Goal: Task Accomplishment & Management: Use online tool/utility

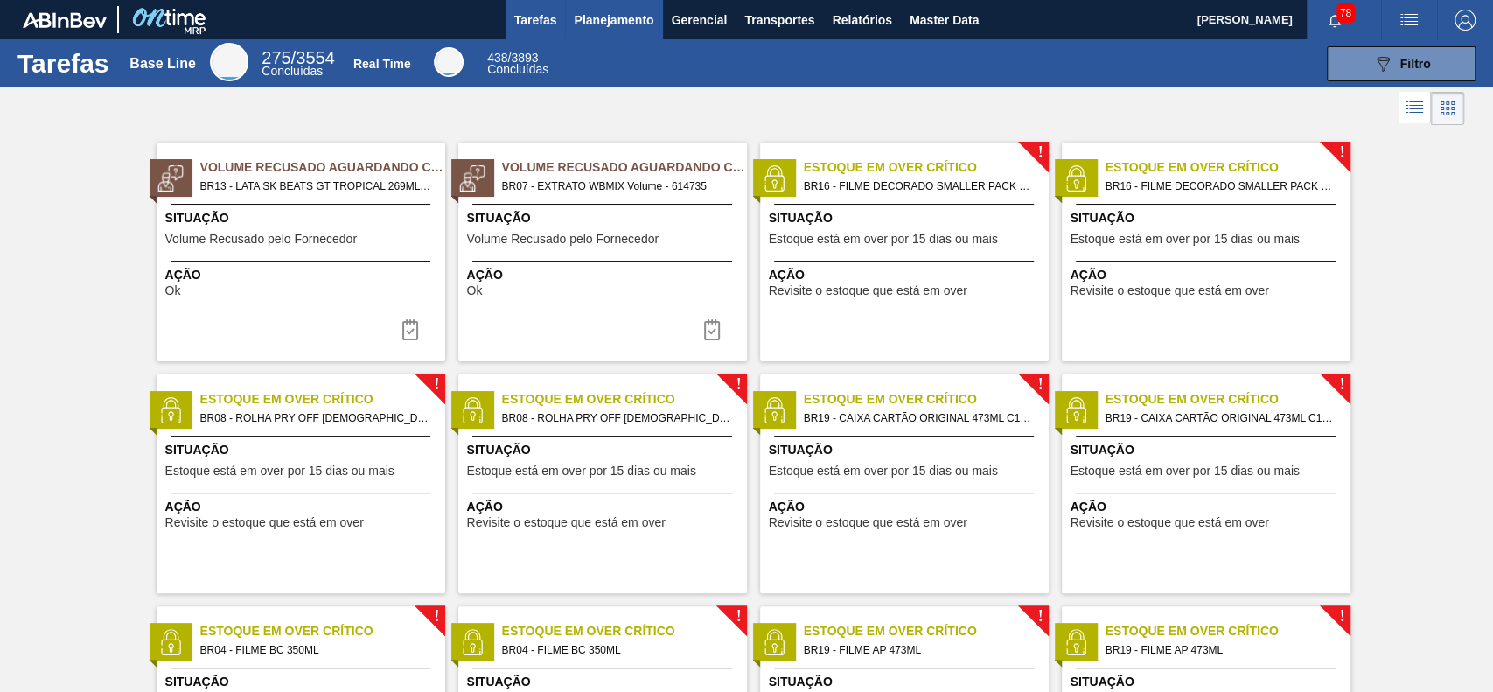
click at [616, 18] on span "Planejamento" at bounding box center [614, 20] width 80 height 21
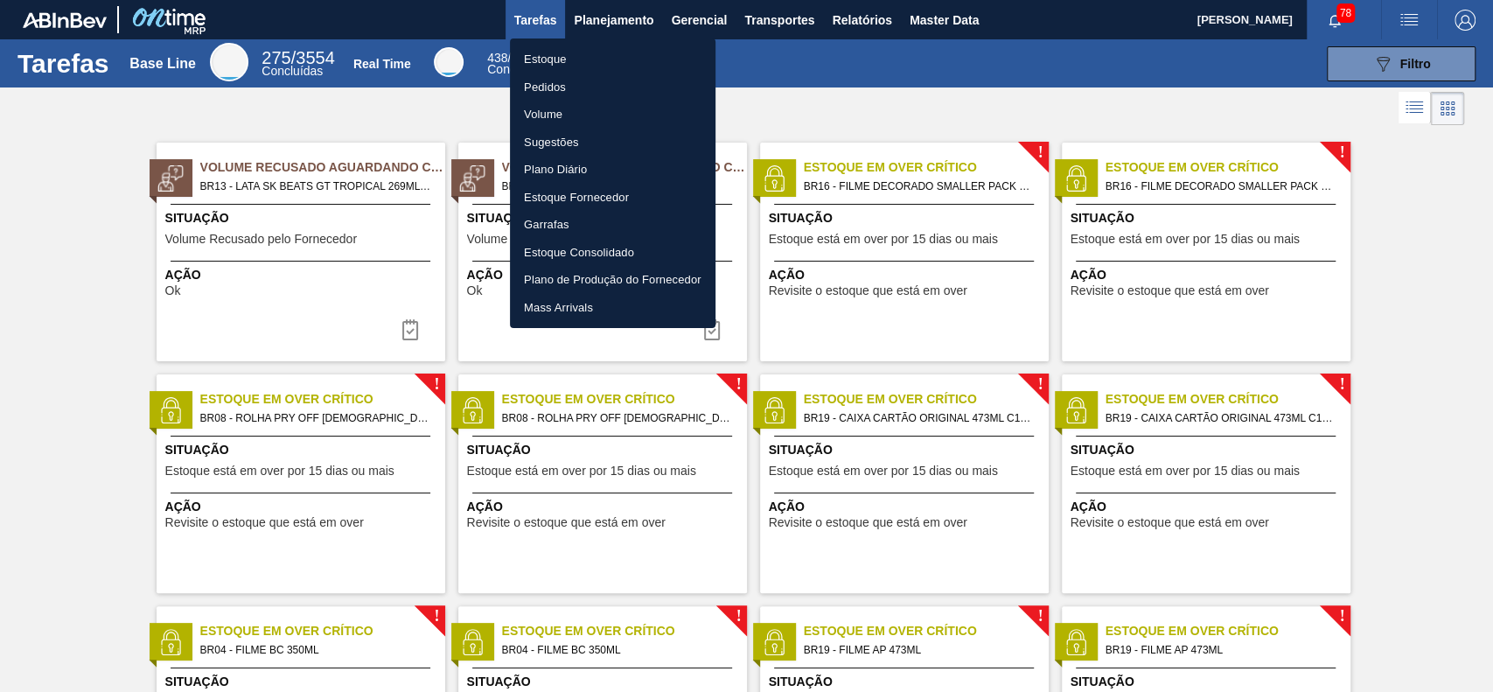
click at [613, 61] on li "Estoque" at bounding box center [613, 59] width 206 height 28
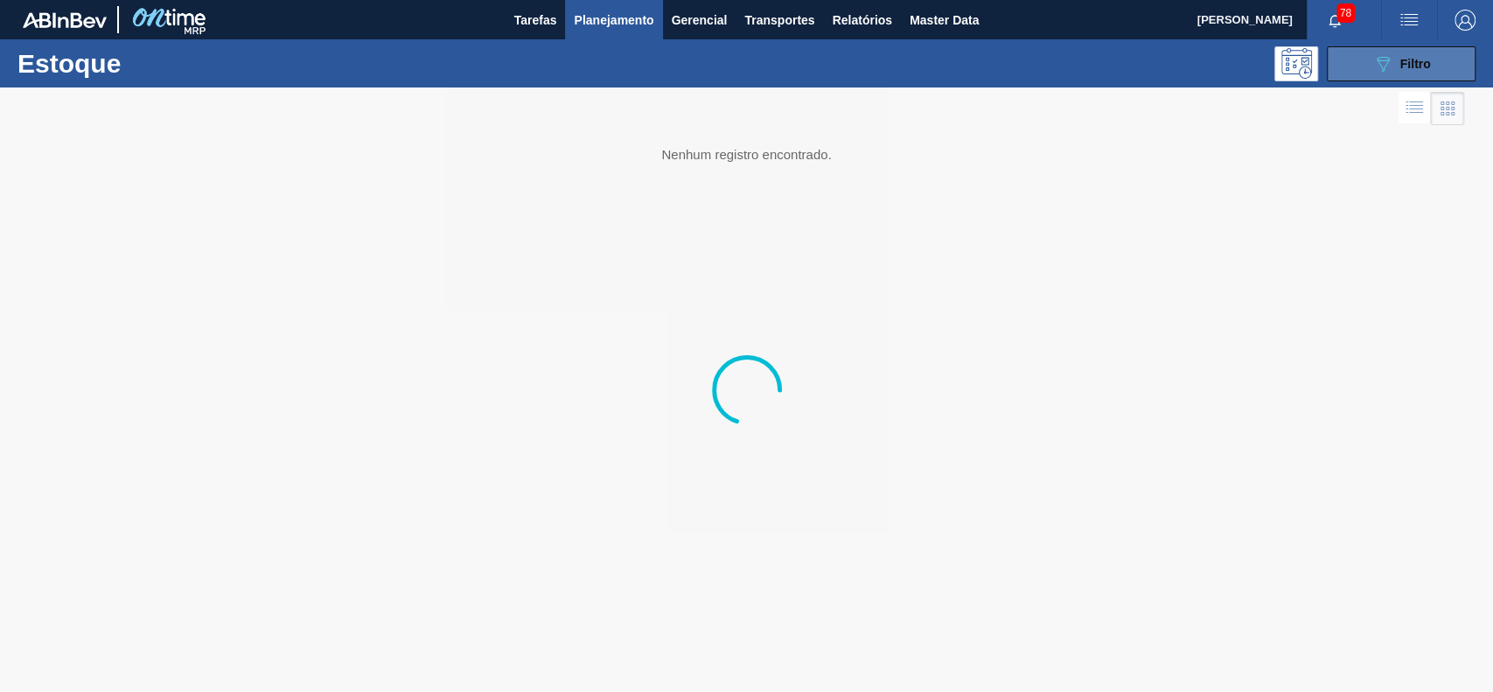
click at [1391, 71] on icon "089F7B8B-B2A5-4AFE-B5C0-19BA573D28AC" at bounding box center [1382, 63] width 21 height 21
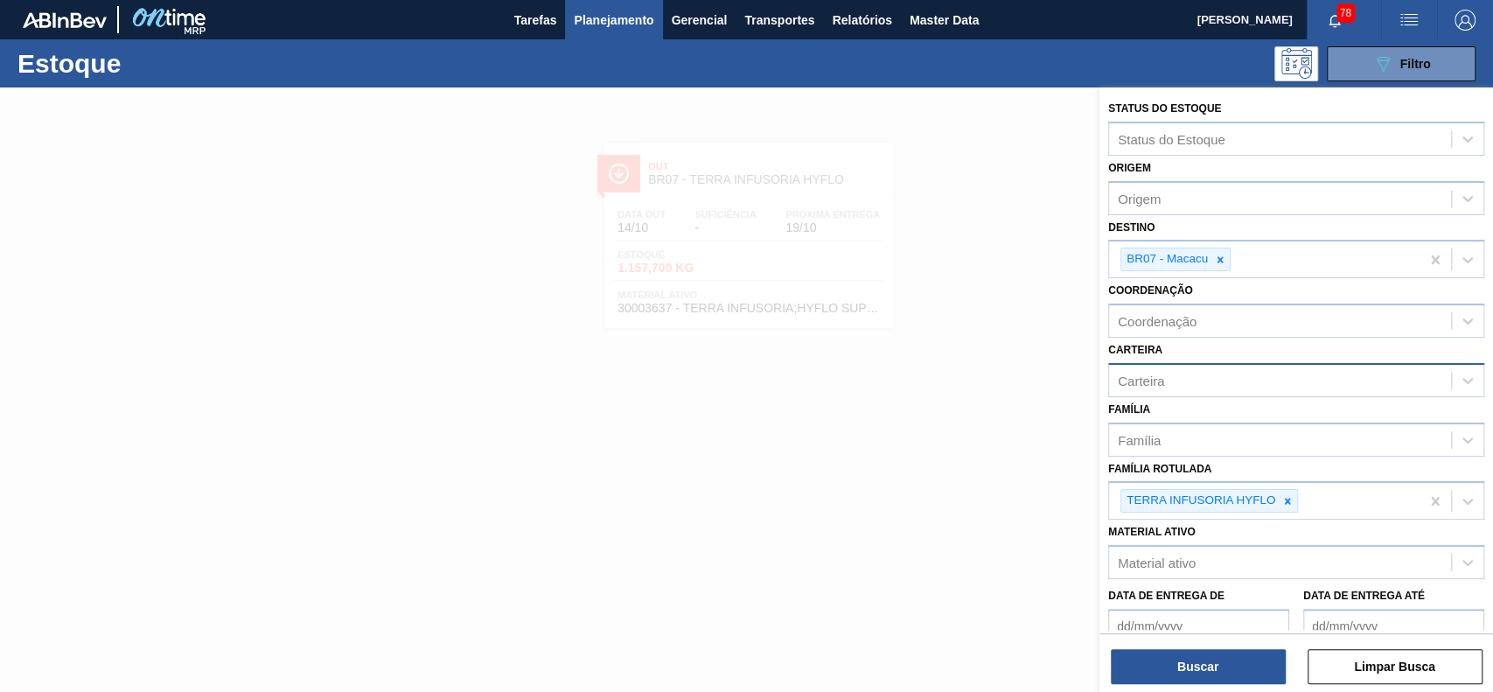
drag, startPoint x: 1221, startPoint y: 253, endPoint x: 1229, endPoint y: 374, distance: 121.8
click at [1219, 255] on icon at bounding box center [1220, 260] width 12 height 12
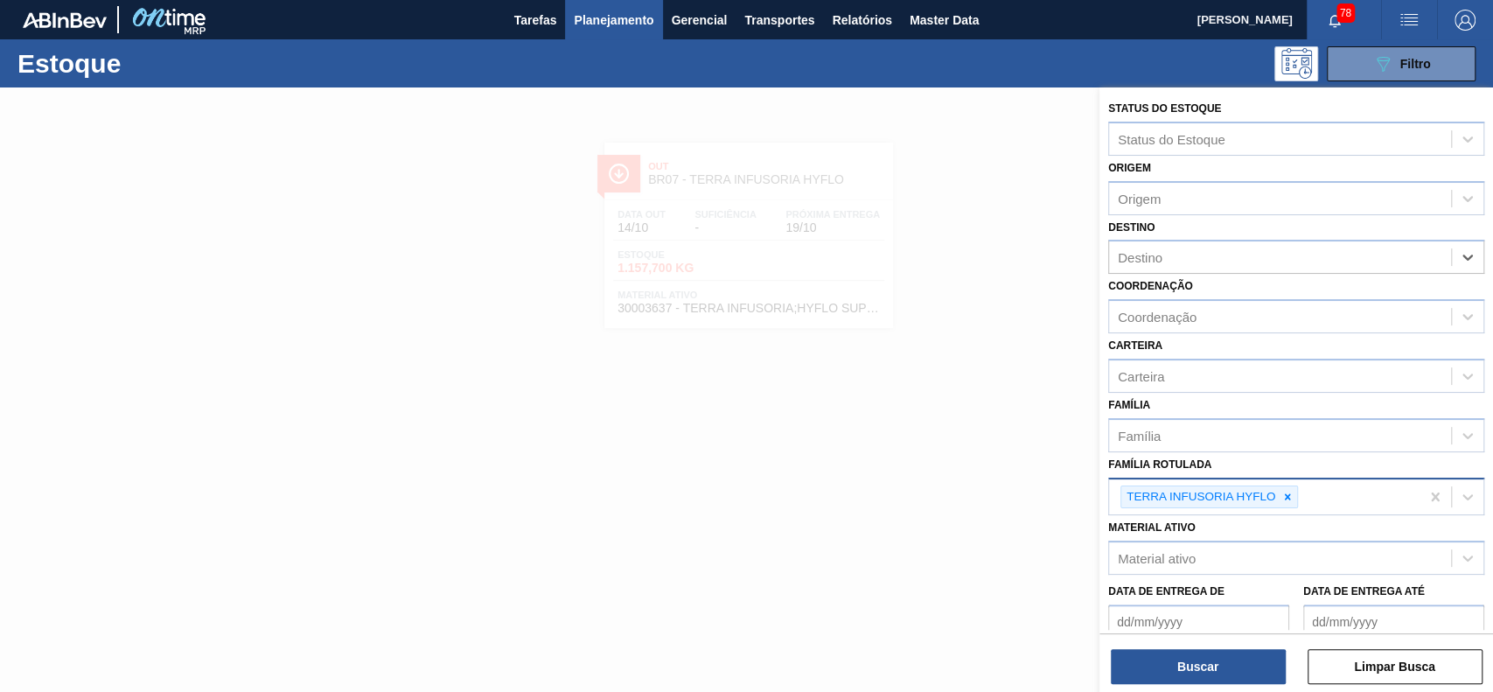
click at [1281, 496] on div at bounding box center [1287, 497] width 19 height 22
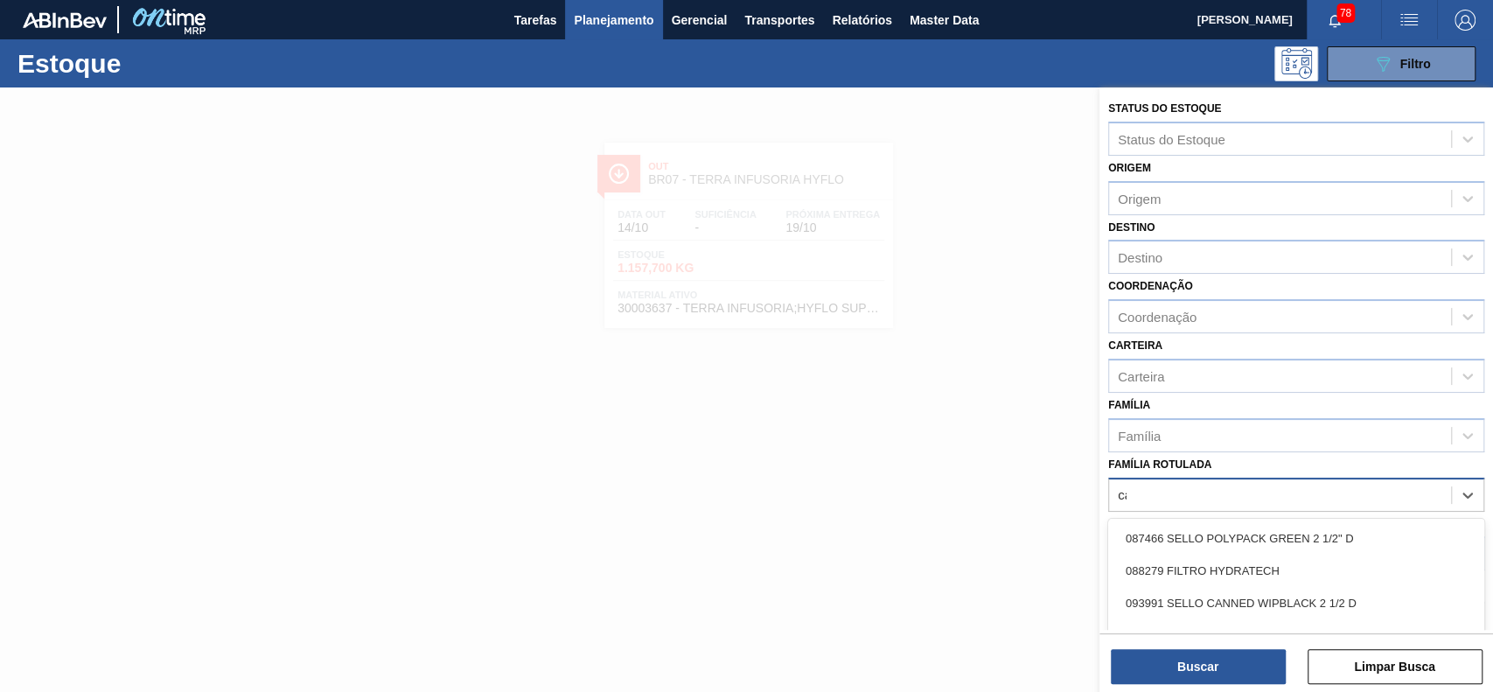
type Rotulada "carv"
drag, startPoint x: 1282, startPoint y: 593, endPoint x: 1261, endPoint y: 613, distance: 29.1
click at [1281, 595] on div "CARVAO ATIVADO CLARIMEX" at bounding box center [1296, 603] width 376 height 32
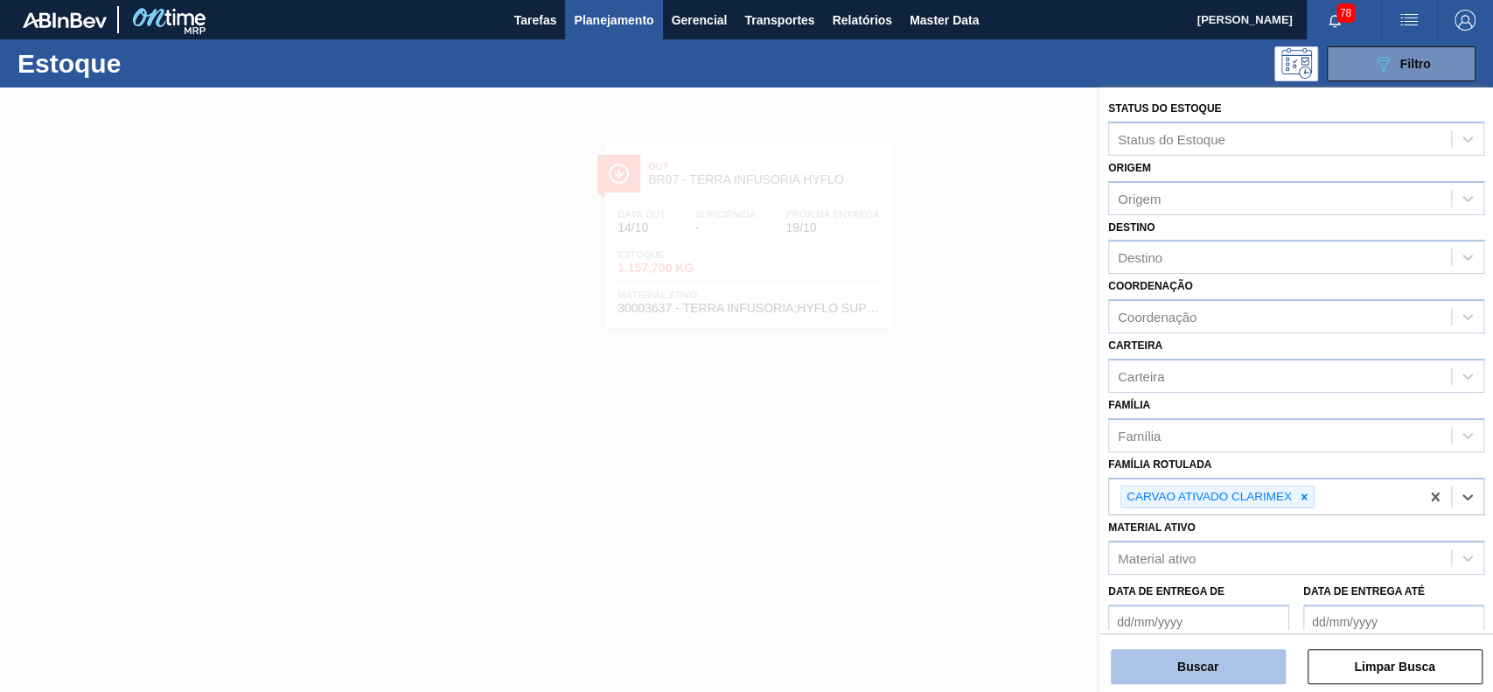
click at [1231, 667] on button "Buscar" at bounding box center [1198, 666] width 175 height 35
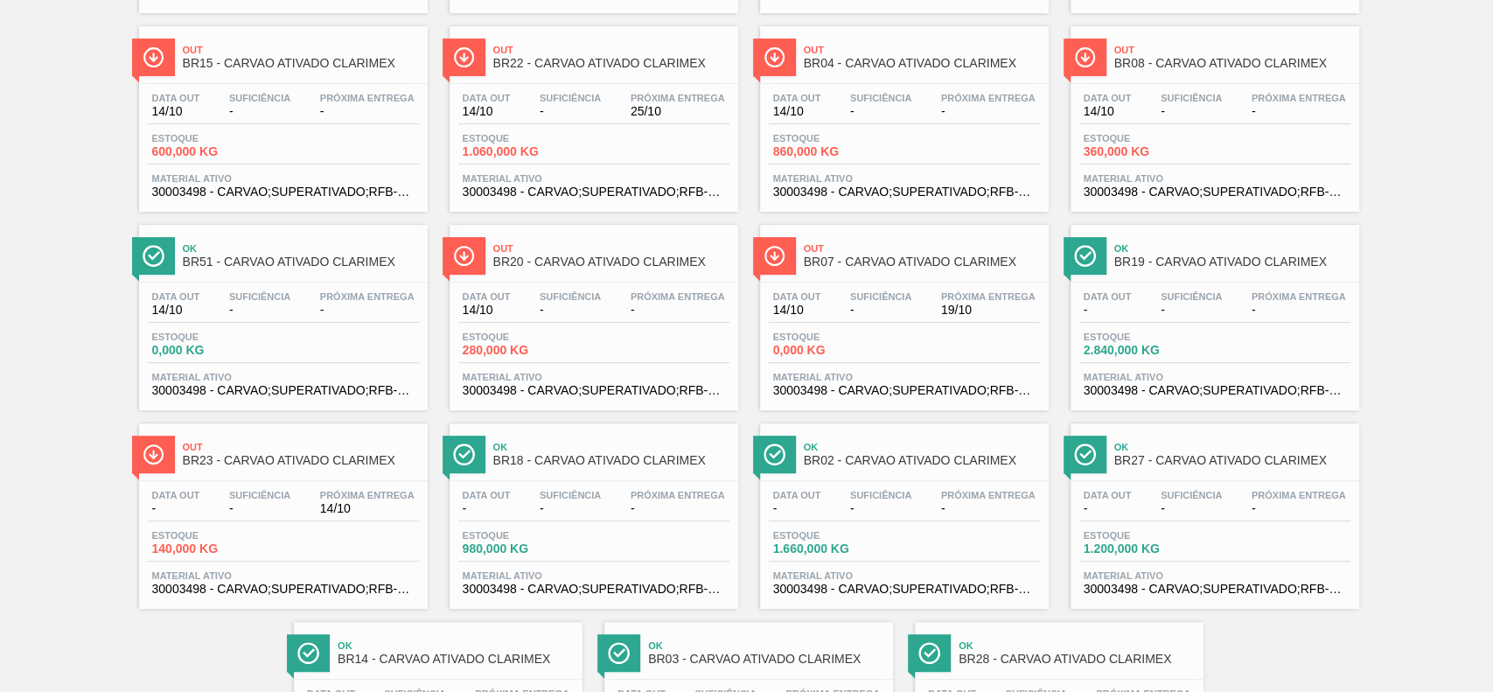
scroll to position [350, 0]
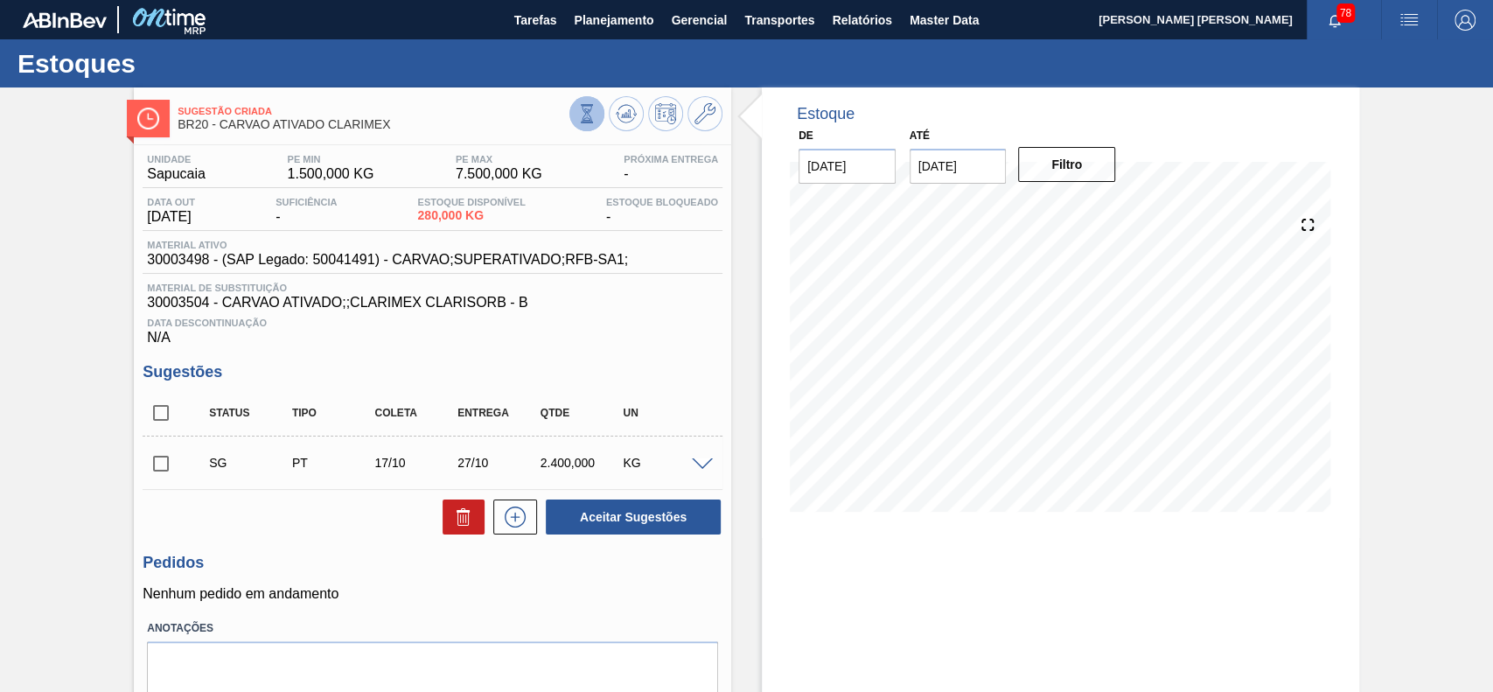
click at [577, 119] on icon at bounding box center [586, 113] width 19 height 19
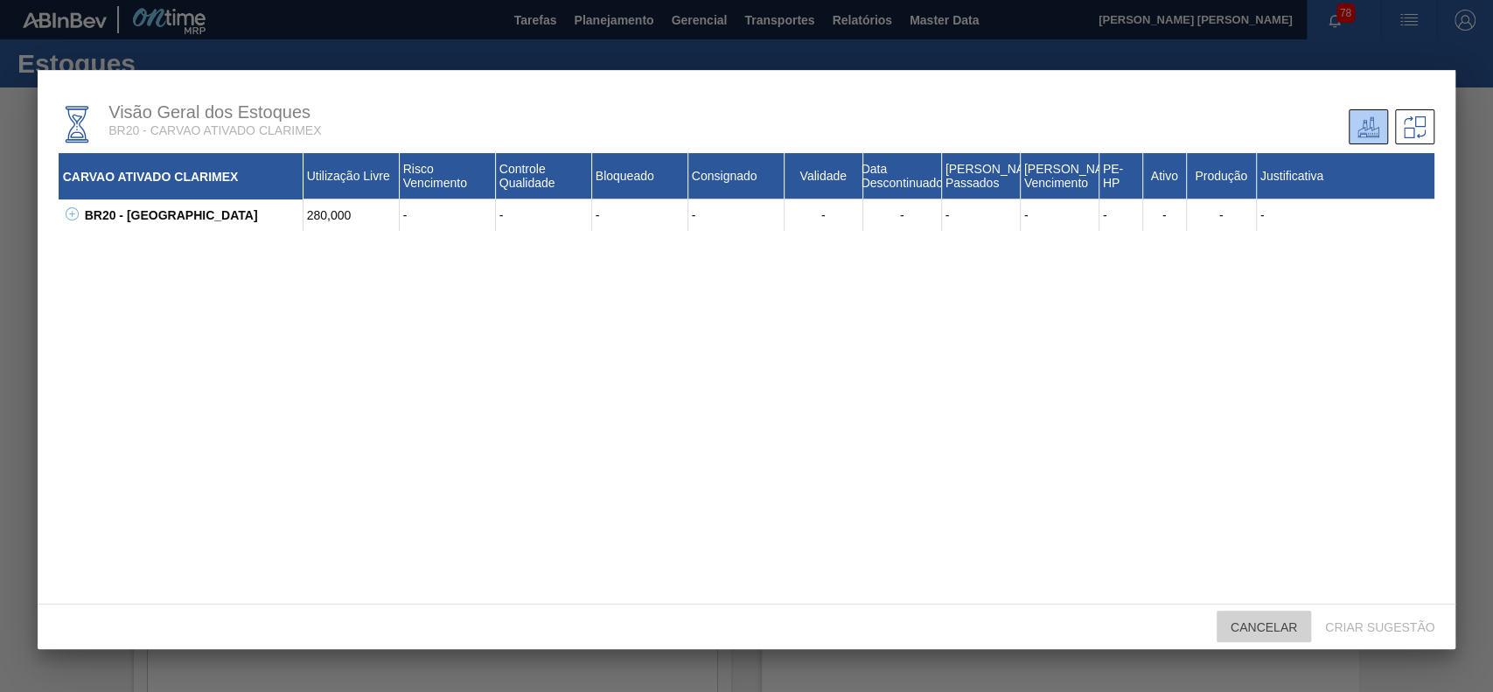
click at [1253, 632] on span "Cancelar" at bounding box center [1264, 627] width 94 height 14
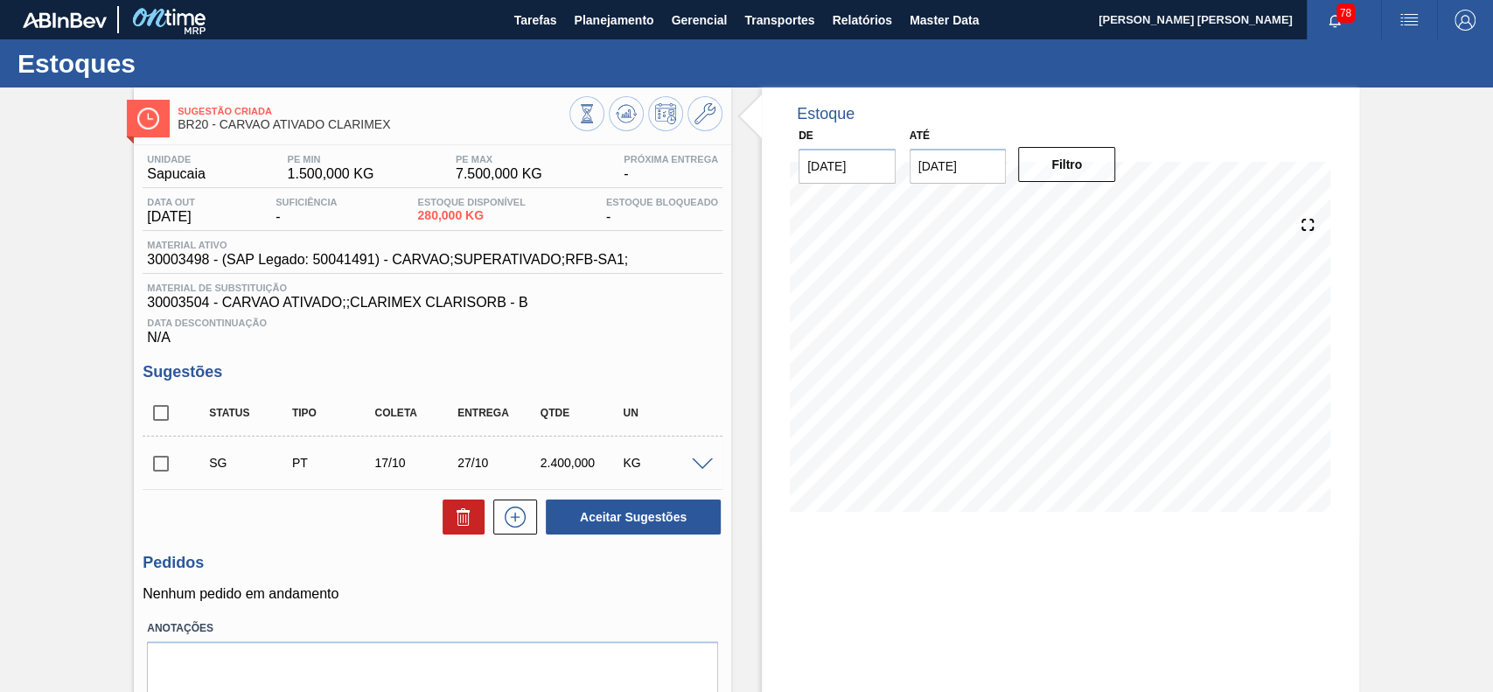
drag, startPoint x: 700, startPoint y: 469, endPoint x: 601, endPoint y: 468, distance: 98.8
click at [700, 468] on span at bounding box center [702, 464] width 21 height 13
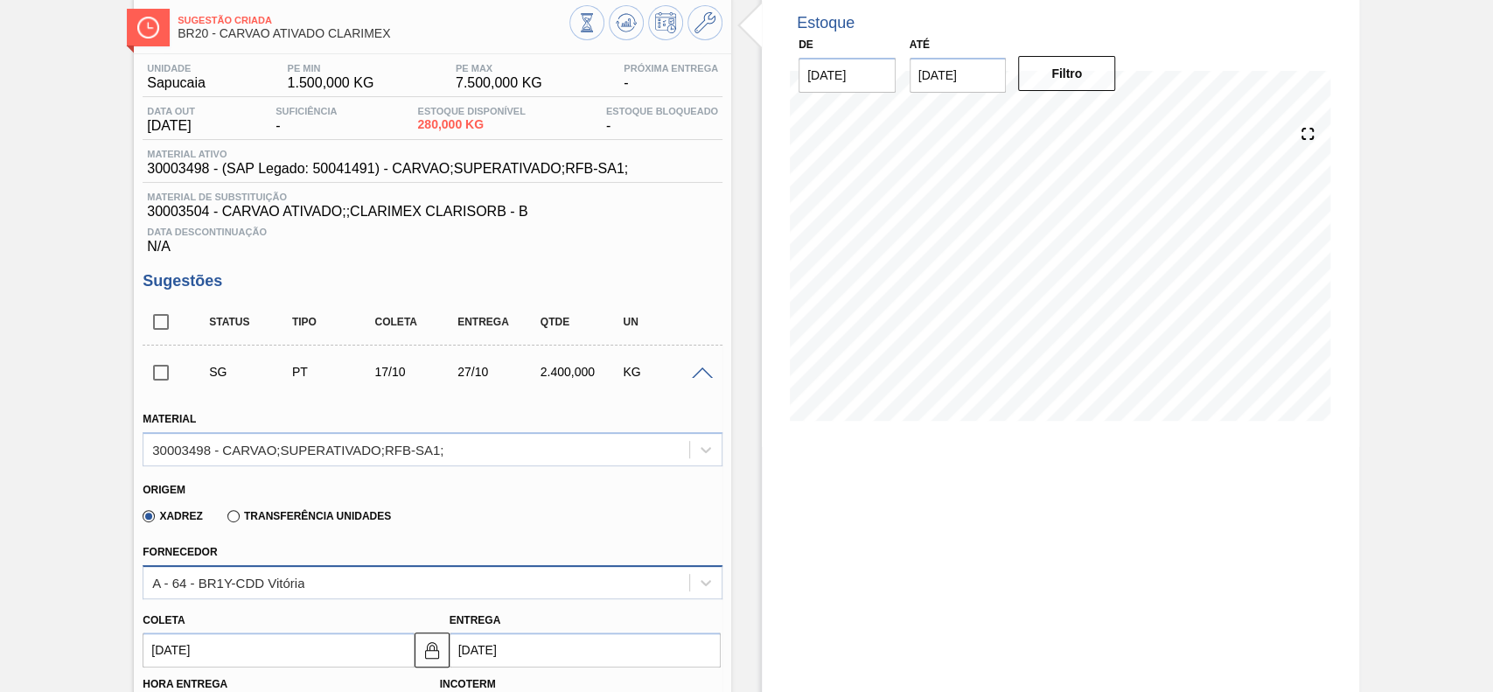
scroll to position [233, 0]
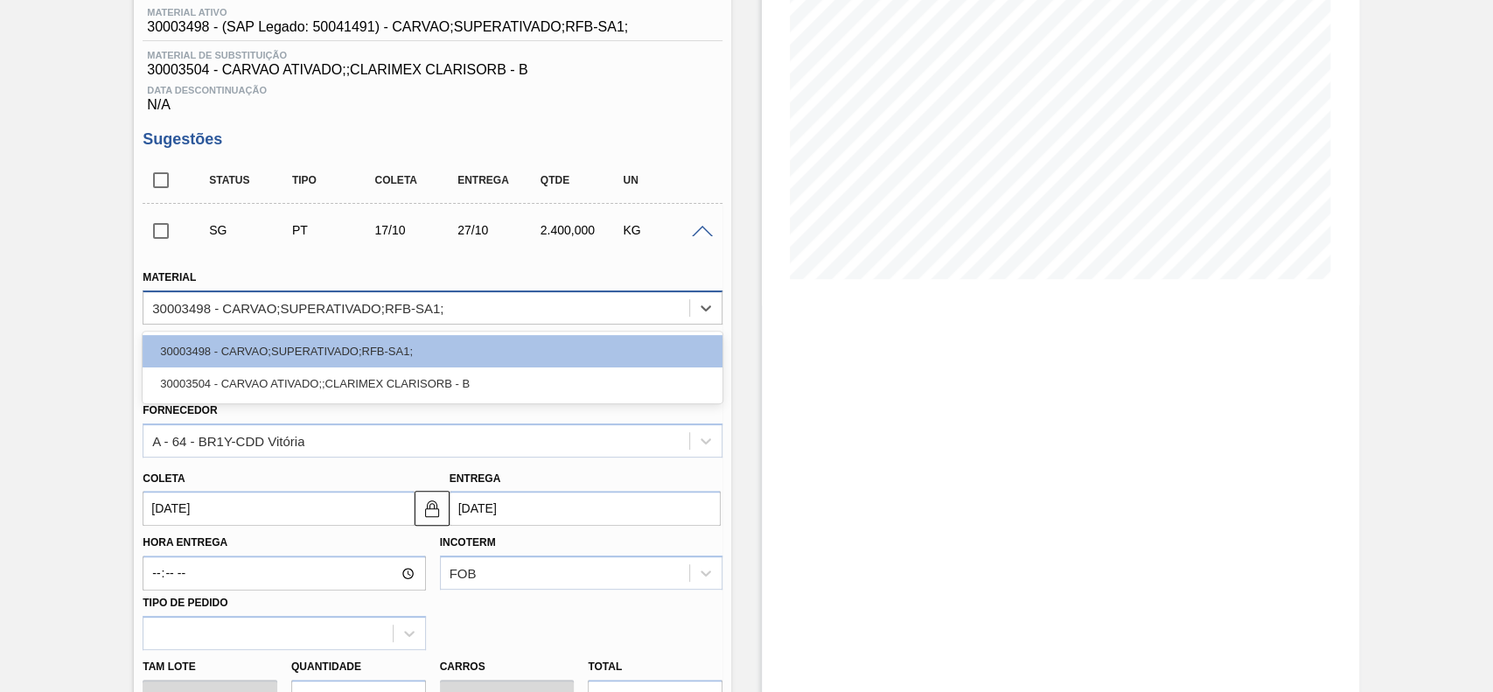
click at [339, 313] on div "30003498 - CARVAO;SUPERATIVADO;RFB-SA1;" at bounding box center [297, 307] width 291 height 15
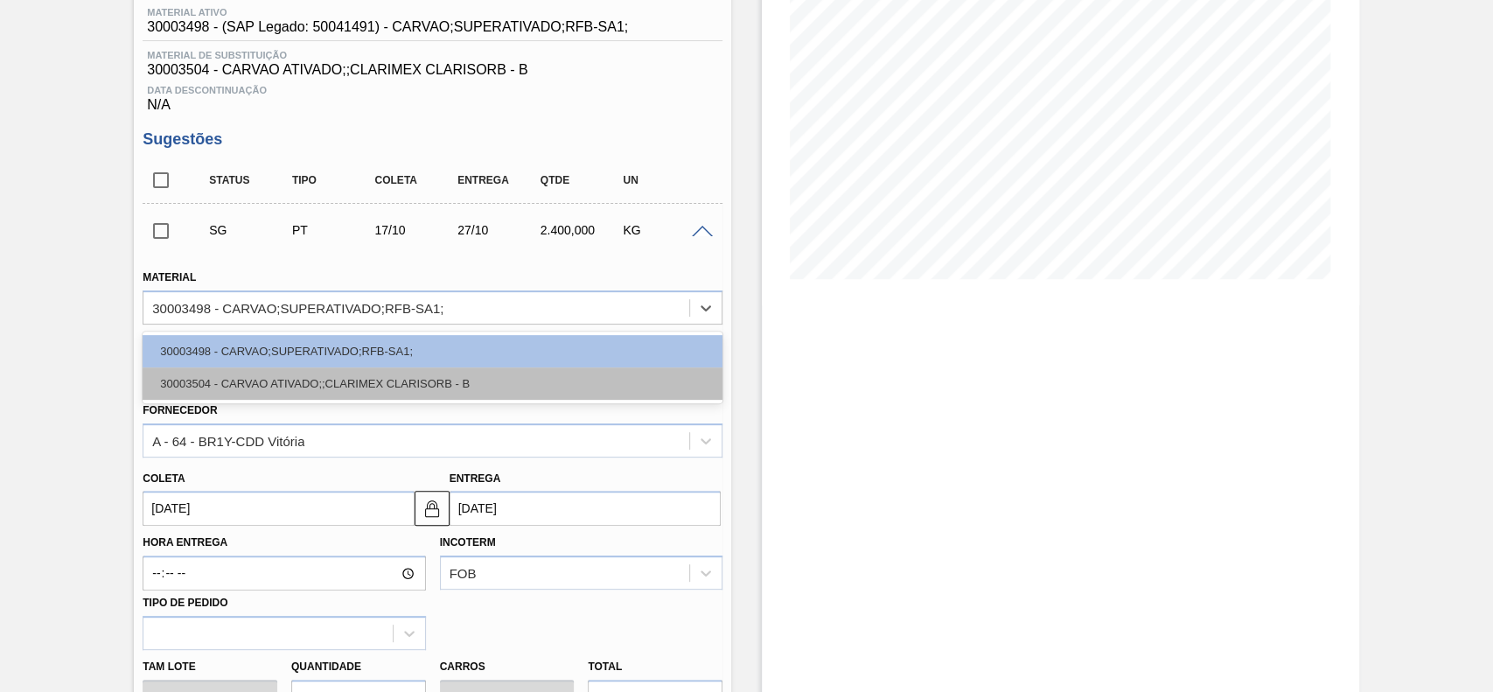
click at [318, 398] on div "30003504 - CARVAO ATIVADO;;CLARIMEX CLARISORB - B" at bounding box center [433, 383] width 580 height 32
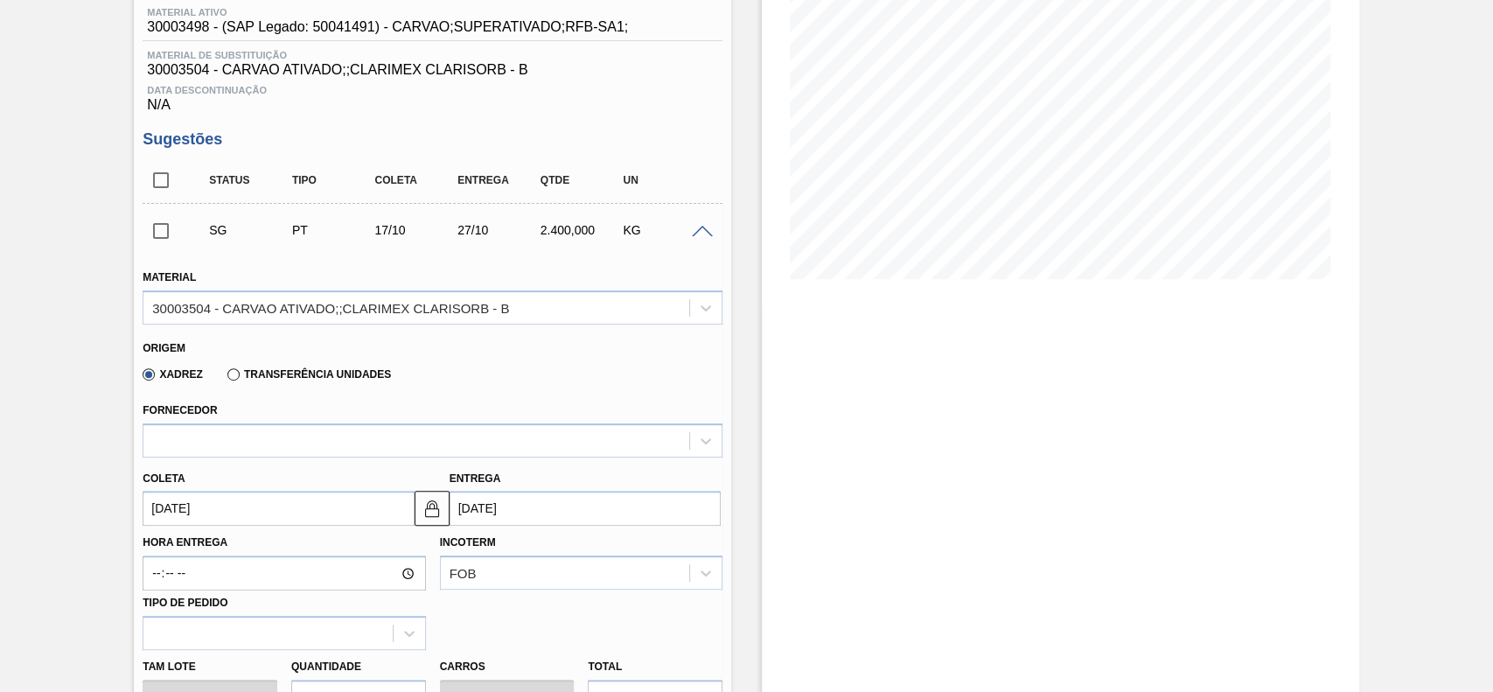
click at [254, 378] on label "Transferência Unidades" at bounding box center [309, 374] width 164 height 12
click at [225, 378] on input "Transferência Unidades" at bounding box center [225, 378] width 0 height 0
type input "20/10/2025"
type input "500,000"
type input "4,8"
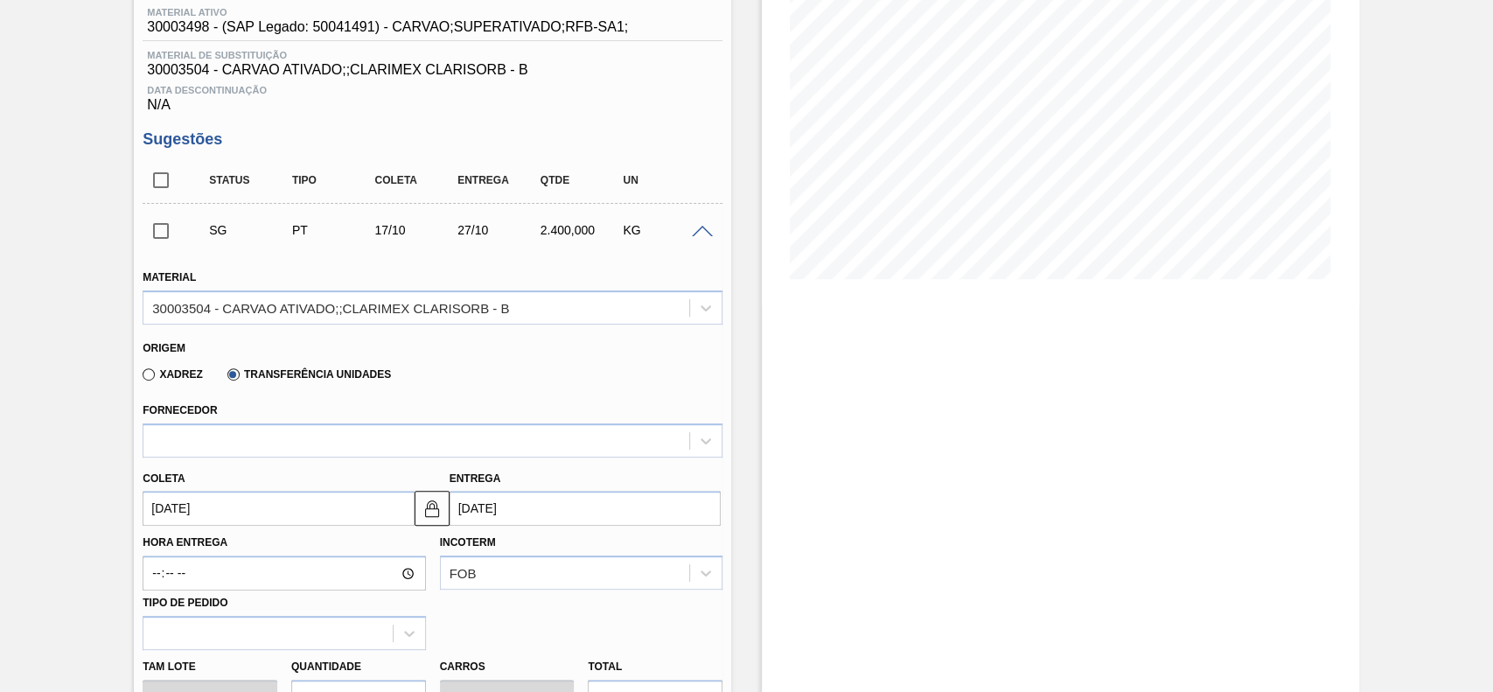
type input "1,2"
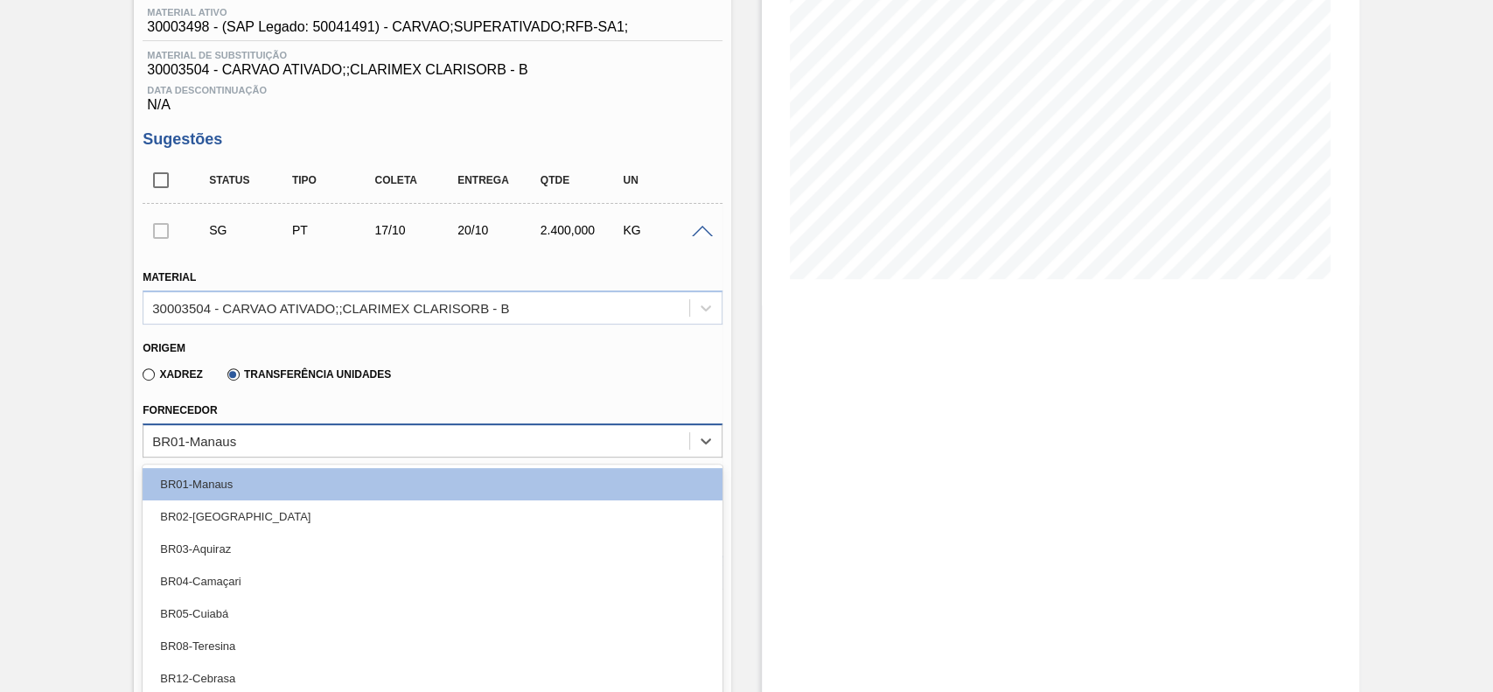
click at [265, 450] on div "option BR01-Manaus focused, 1 of 18. 18 results available. Use Up and Down to c…" at bounding box center [433, 440] width 580 height 34
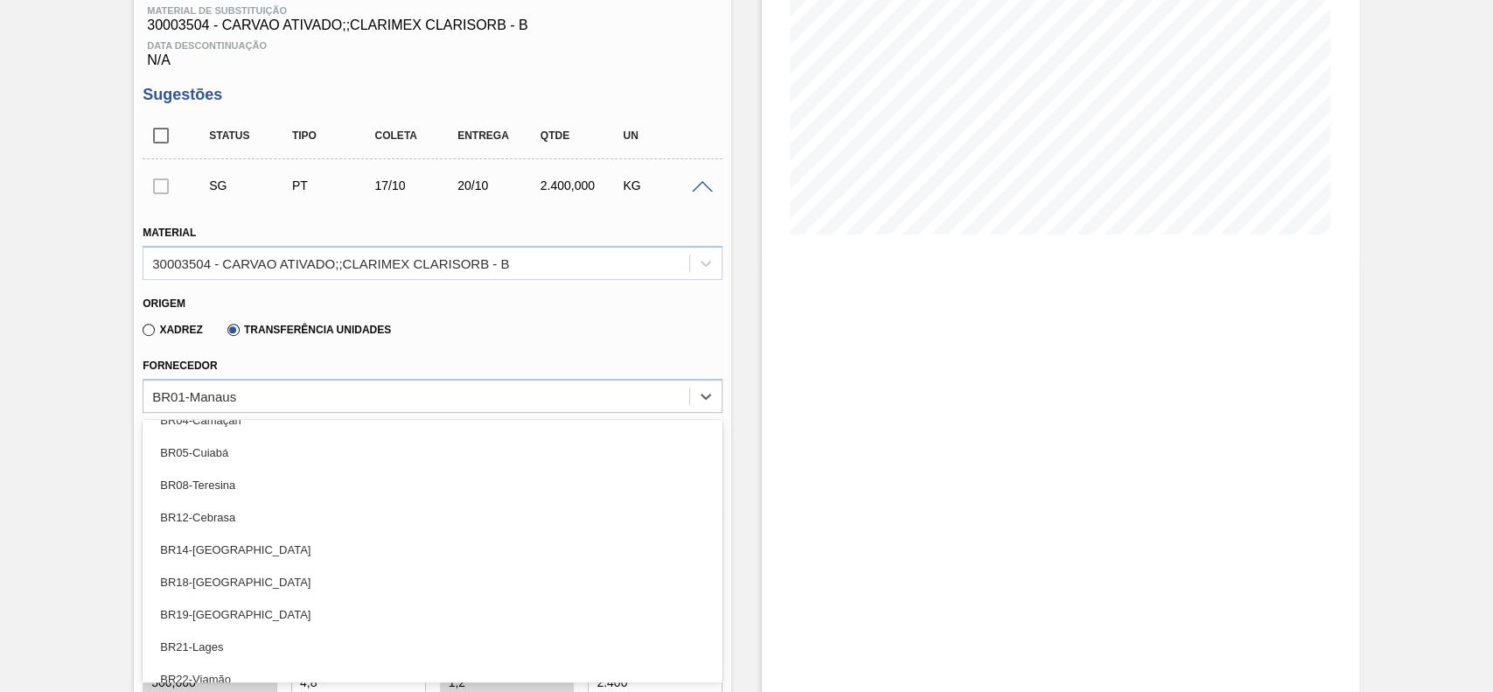
scroll to position [0, 0]
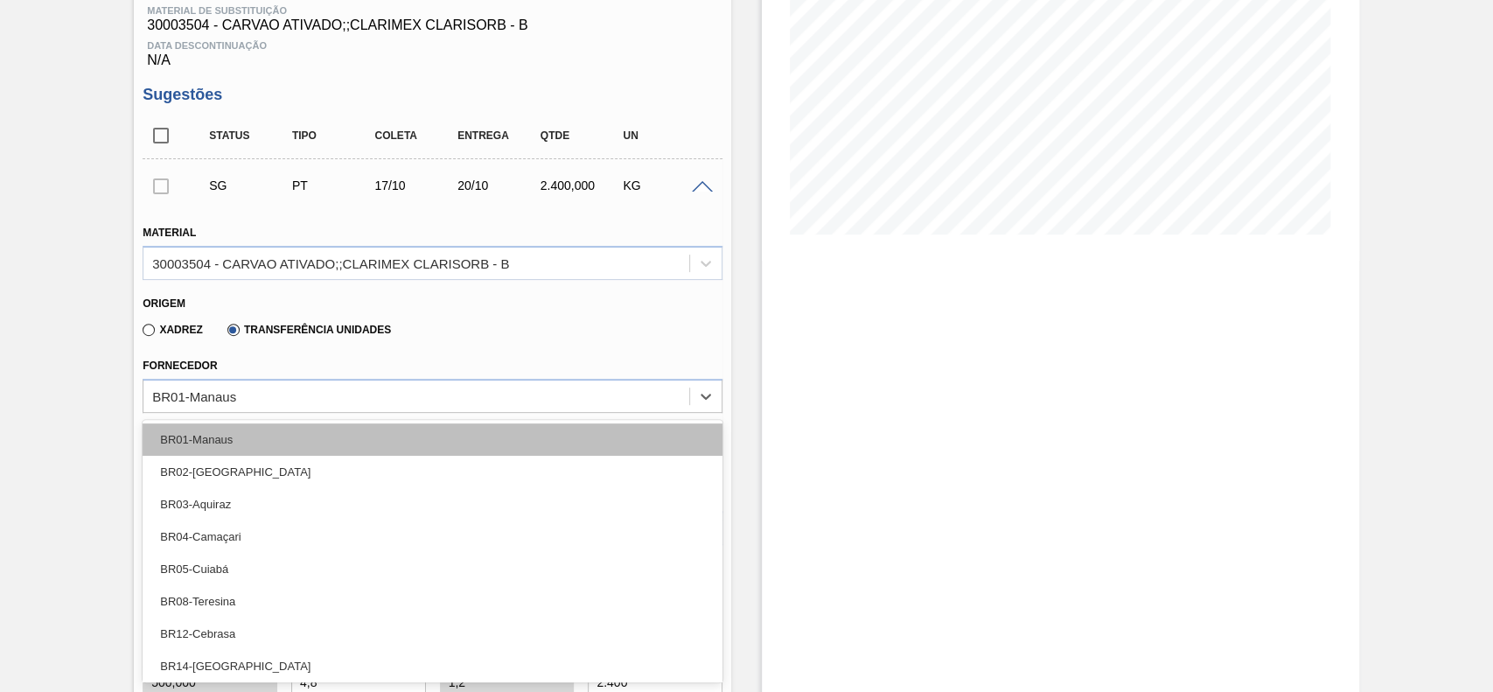
type input "v"
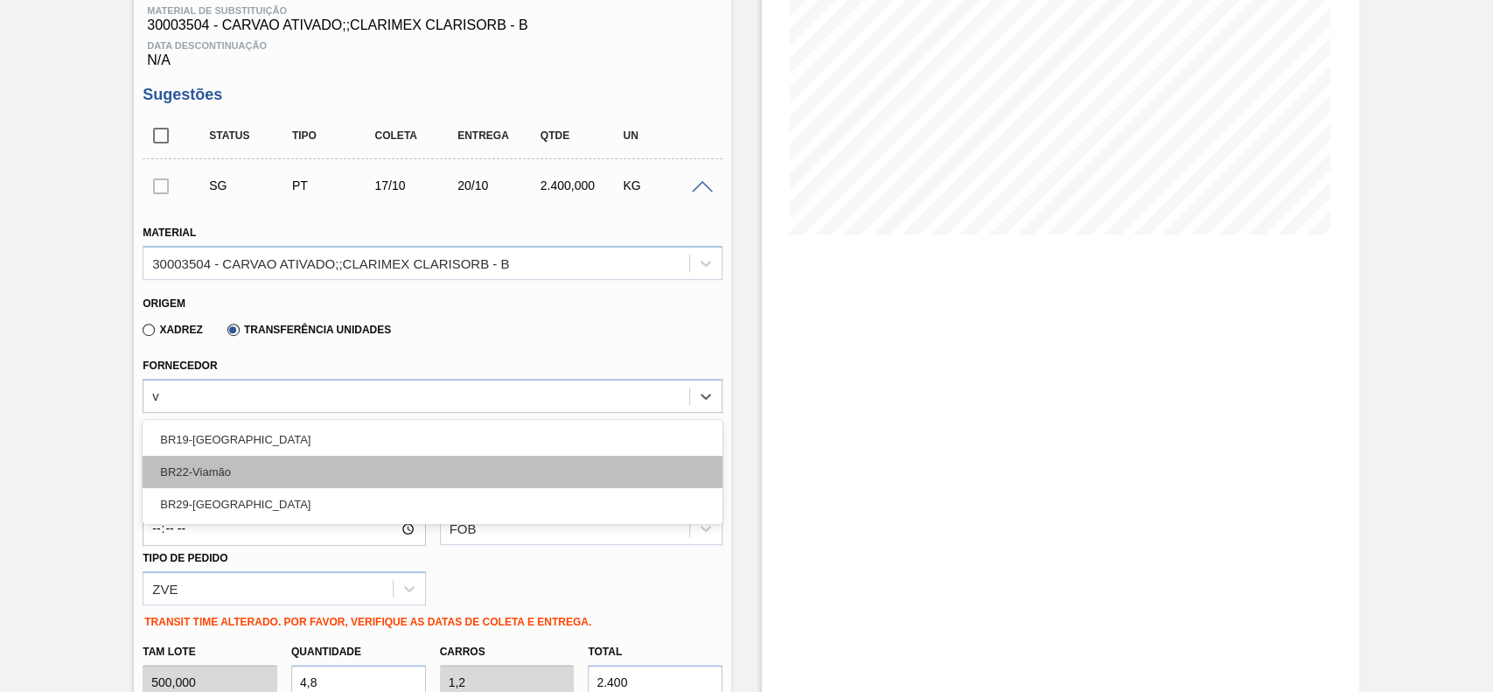
click at [269, 471] on div "BR22-Viamão" at bounding box center [433, 472] width 580 height 32
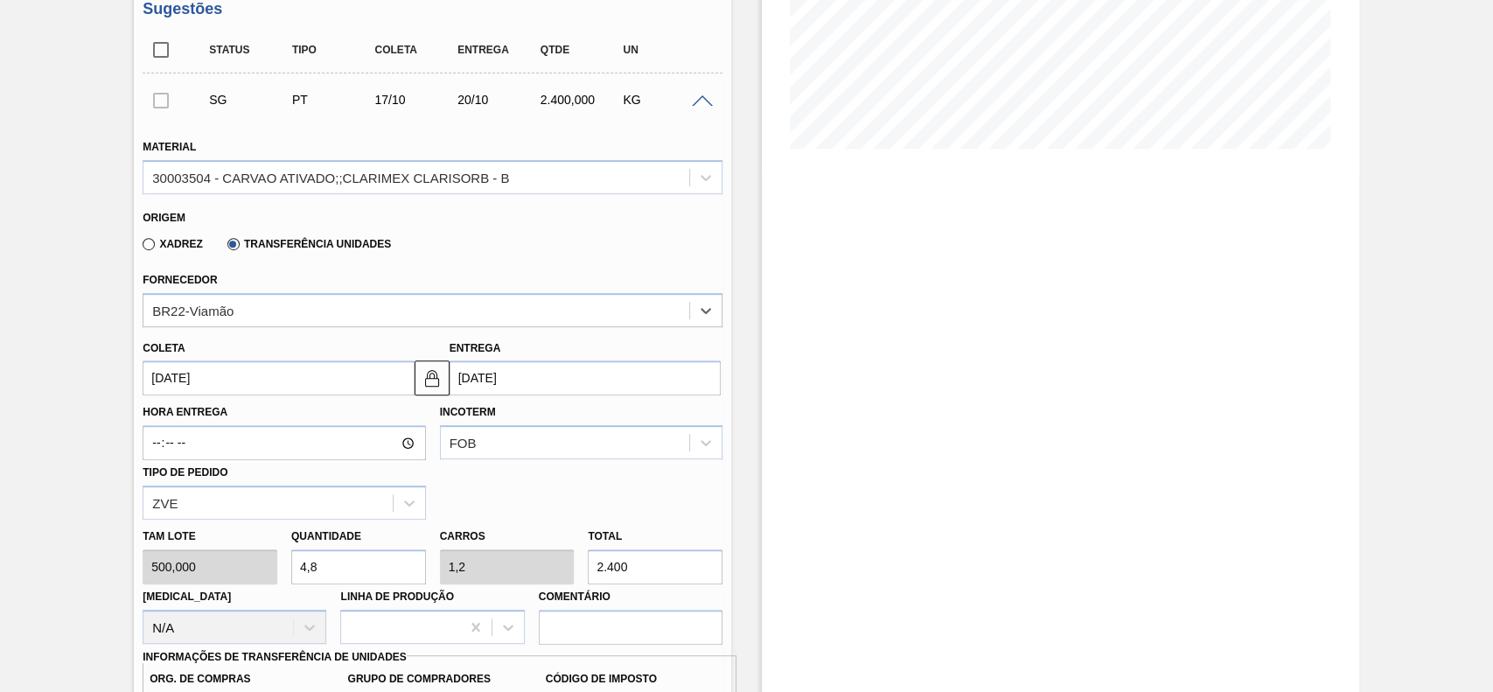
scroll to position [394, 0]
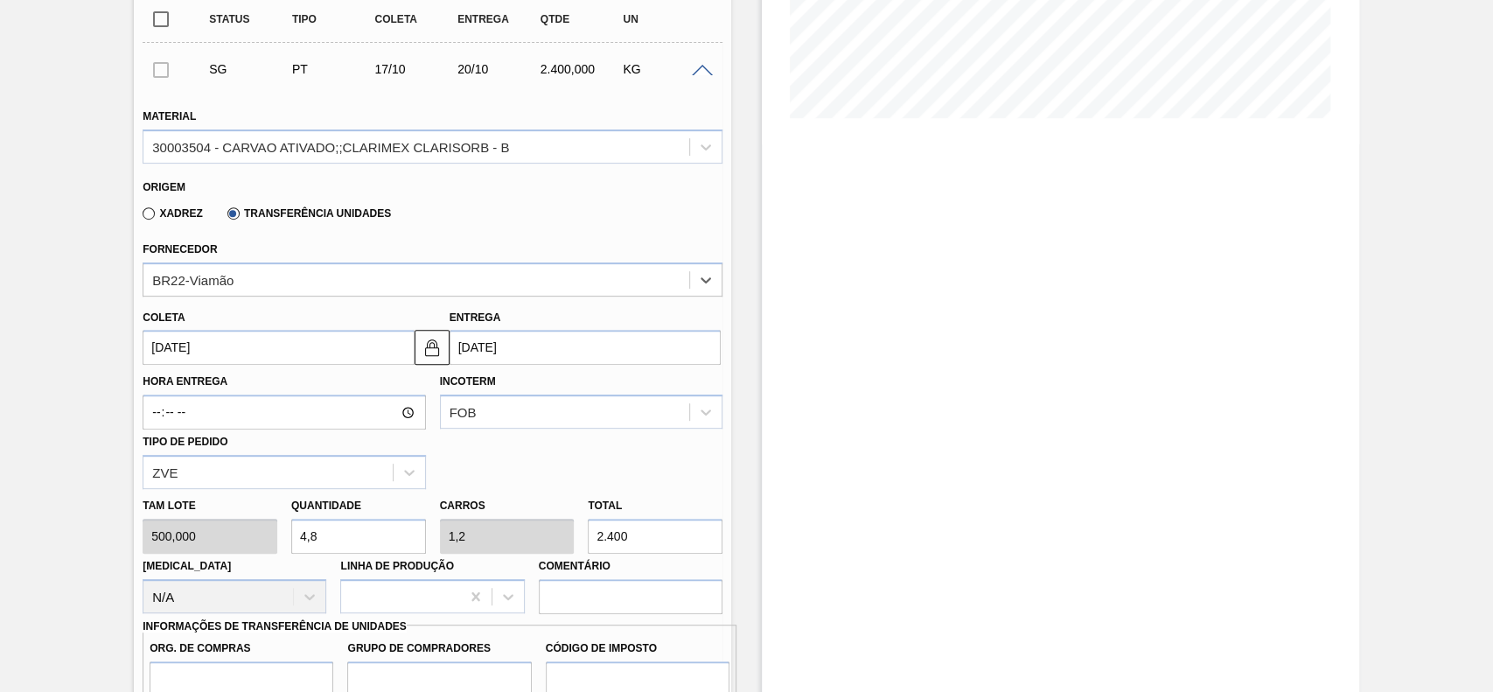
click at [248, 356] on input "[DATE]" at bounding box center [278, 347] width 271 height 35
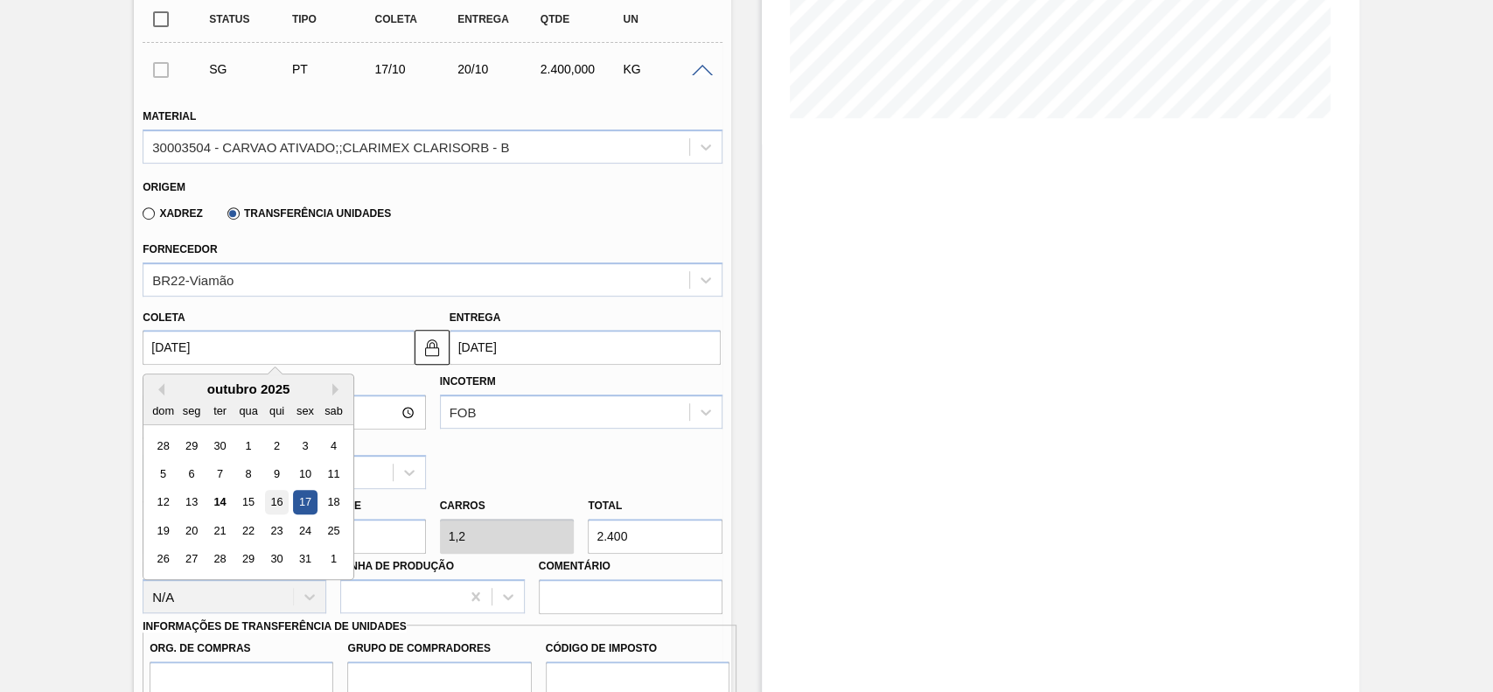
click at [275, 512] on div "16" at bounding box center [277, 503] width 24 height 24
type input "[DATE]"
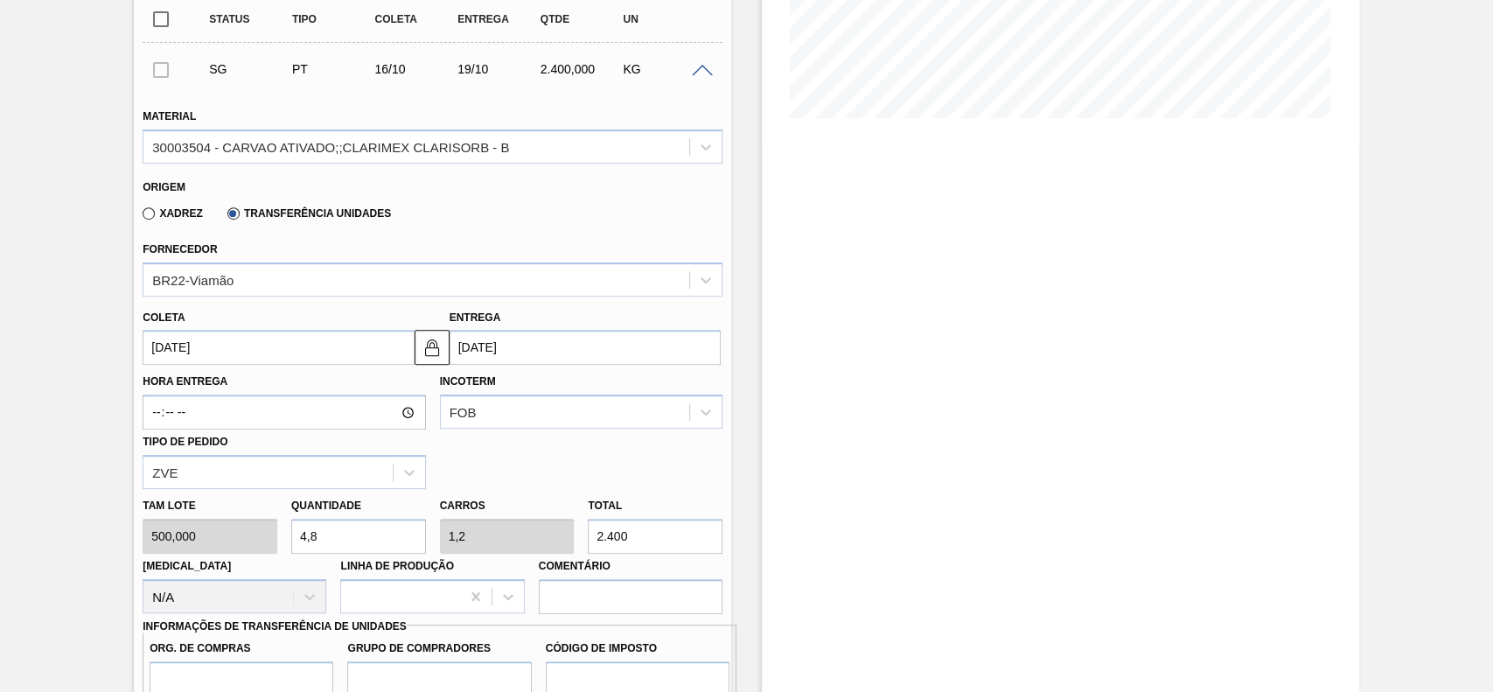
click at [339, 548] on input "4,8" at bounding box center [358, 536] width 135 height 35
click at [651, 528] on input "2.400" at bounding box center [655, 536] width 135 height 35
type input "0,008"
type input "0,002"
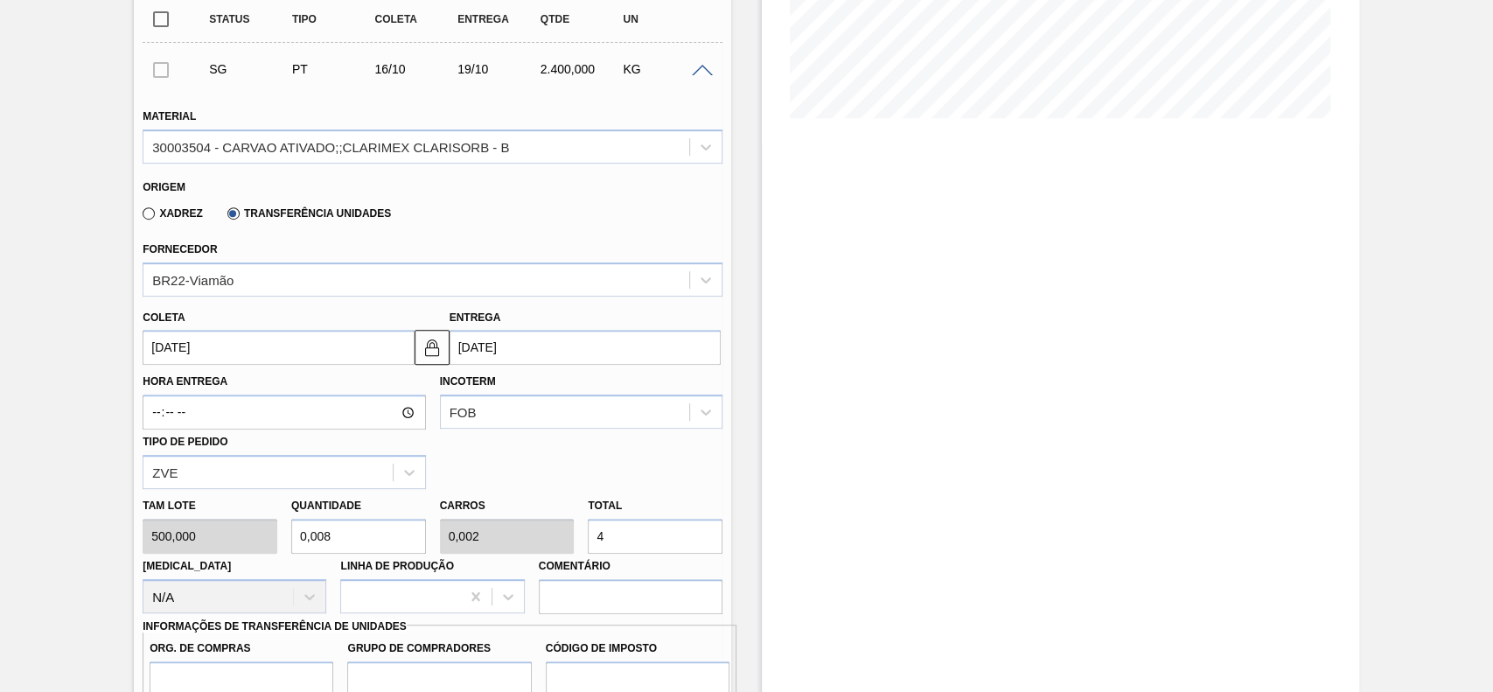
type input "40"
type input "0,08"
type input "0,02"
type input "0,8"
type input "0,2"
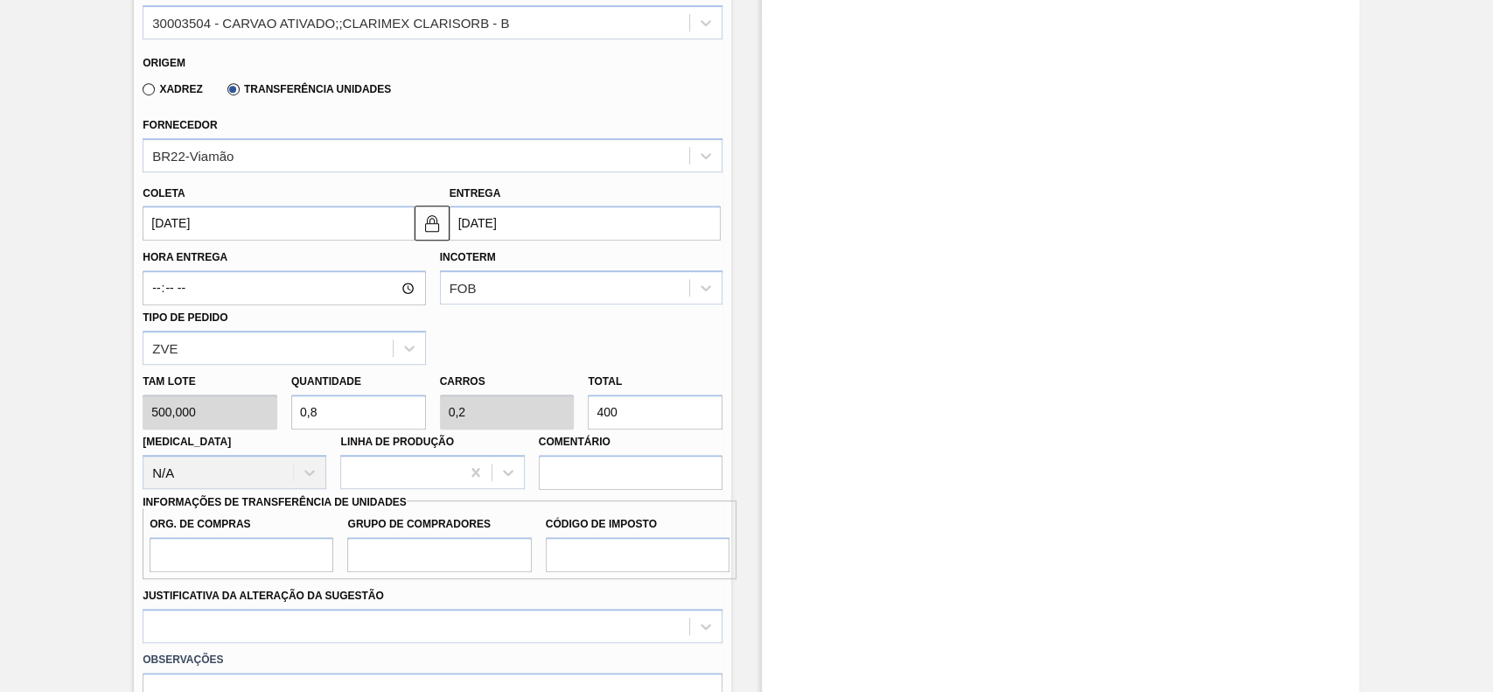
scroll to position [861, 0]
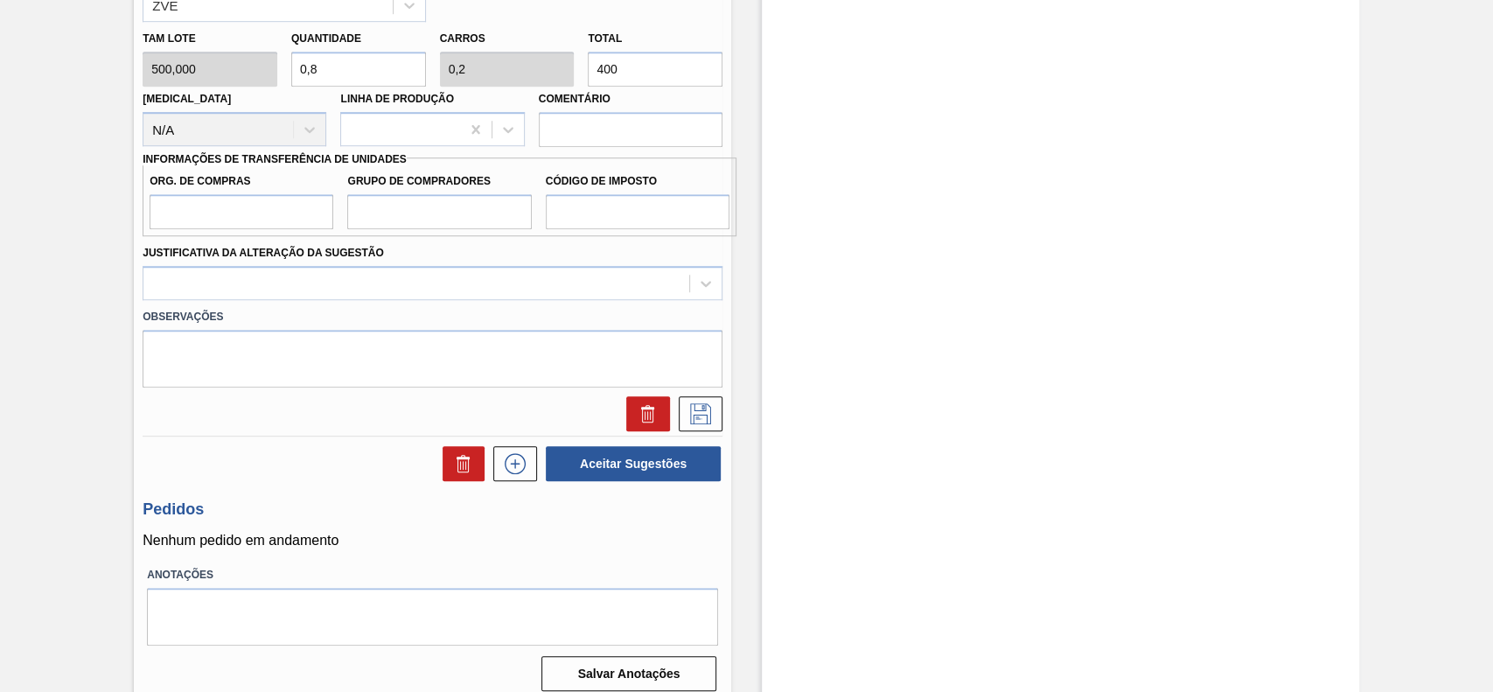
type input "400"
drag, startPoint x: 199, startPoint y: 205, endPoint x: 211, endPoint y: 227, distance: 25.8
click at [199, 205] on input "Org. de Compras" at bounding box center [242, 211] width 184 height 35
type input "BR00"
click at [422, 220] on input "Grupo de Compradores" at bounding box center [439, 211] width 184 height 35
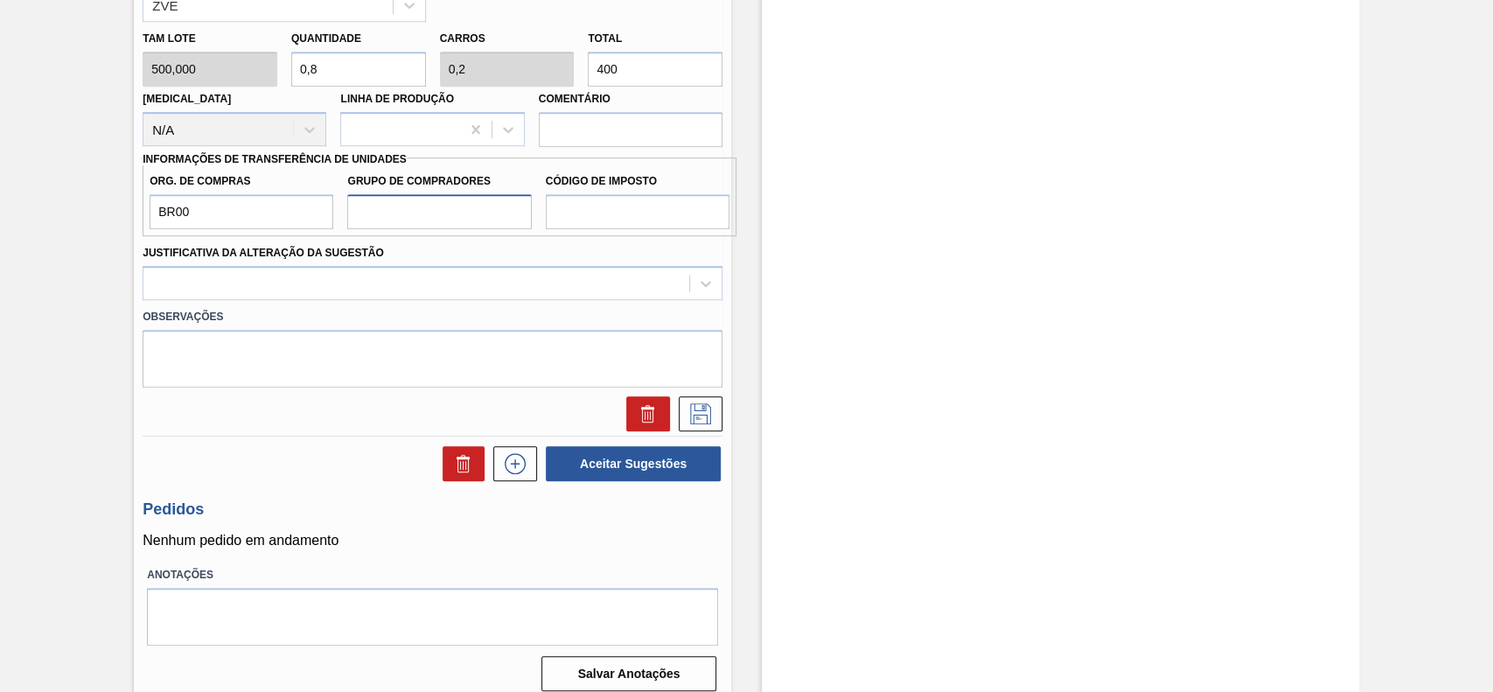
type input "A01"
click at [585, 227] on input "Código de Imposto" at bounding box center [638, 211] width 184 height 35
type input "I1"
click at [506, 279] on div at bounding box center [416, 282] width 546 height 25
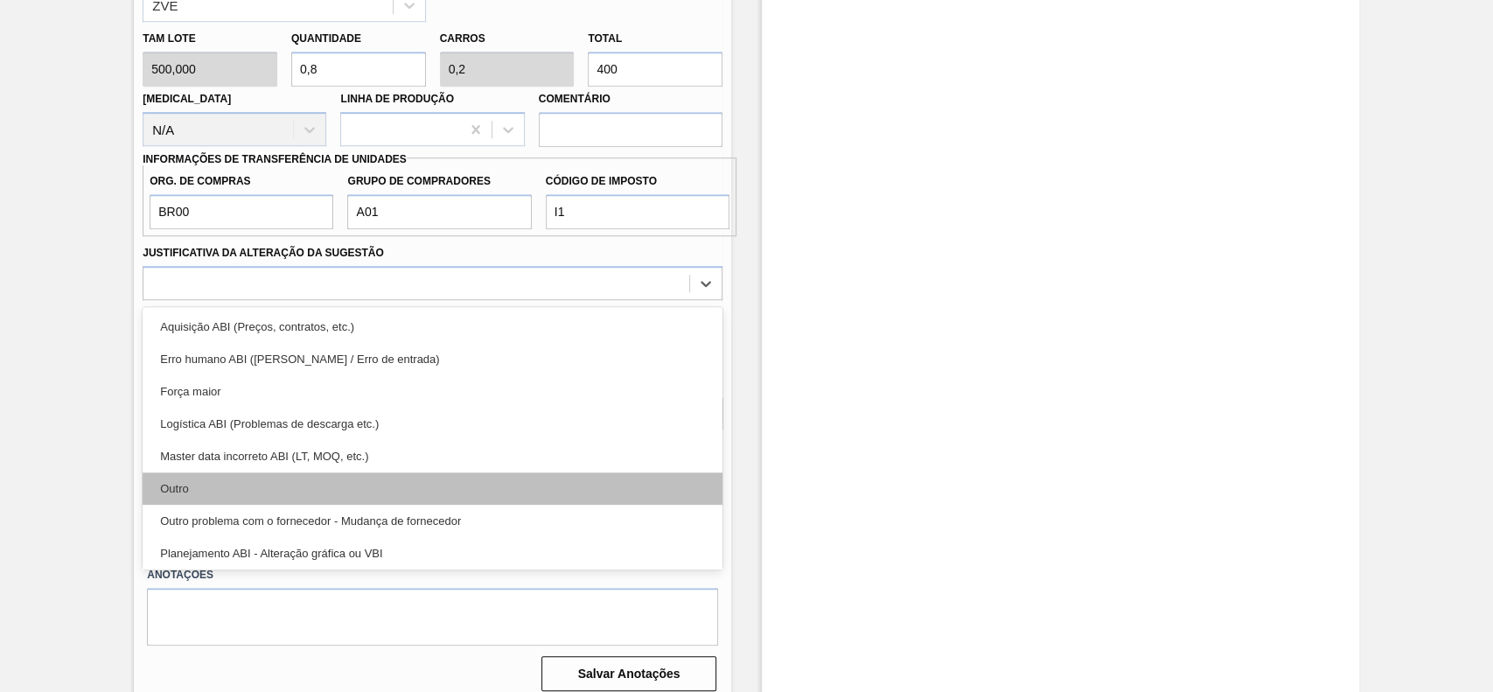
click at [346, 485] on div "Outro" at bounding box center [433, 488] width 580 height 32
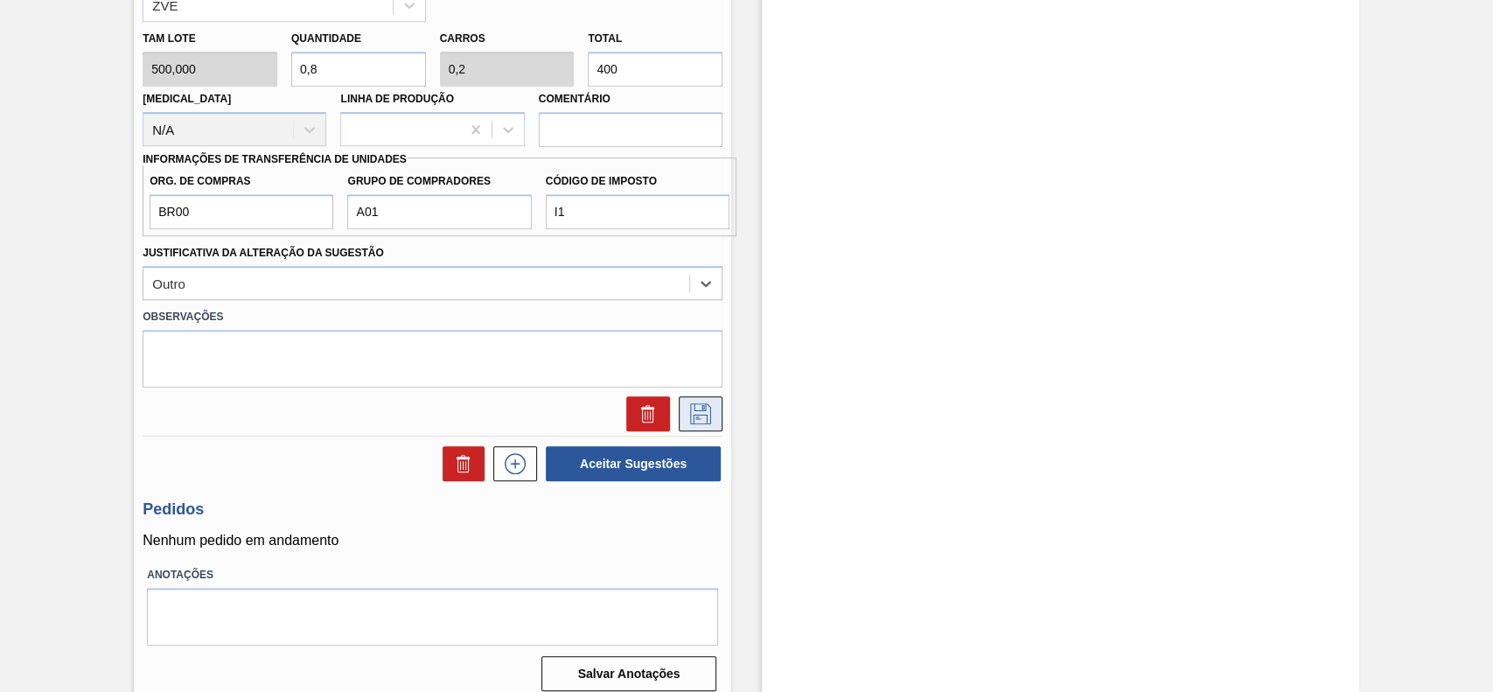
click at [696, 422] on icon at bounding box center [701, 413] width 28 height 21
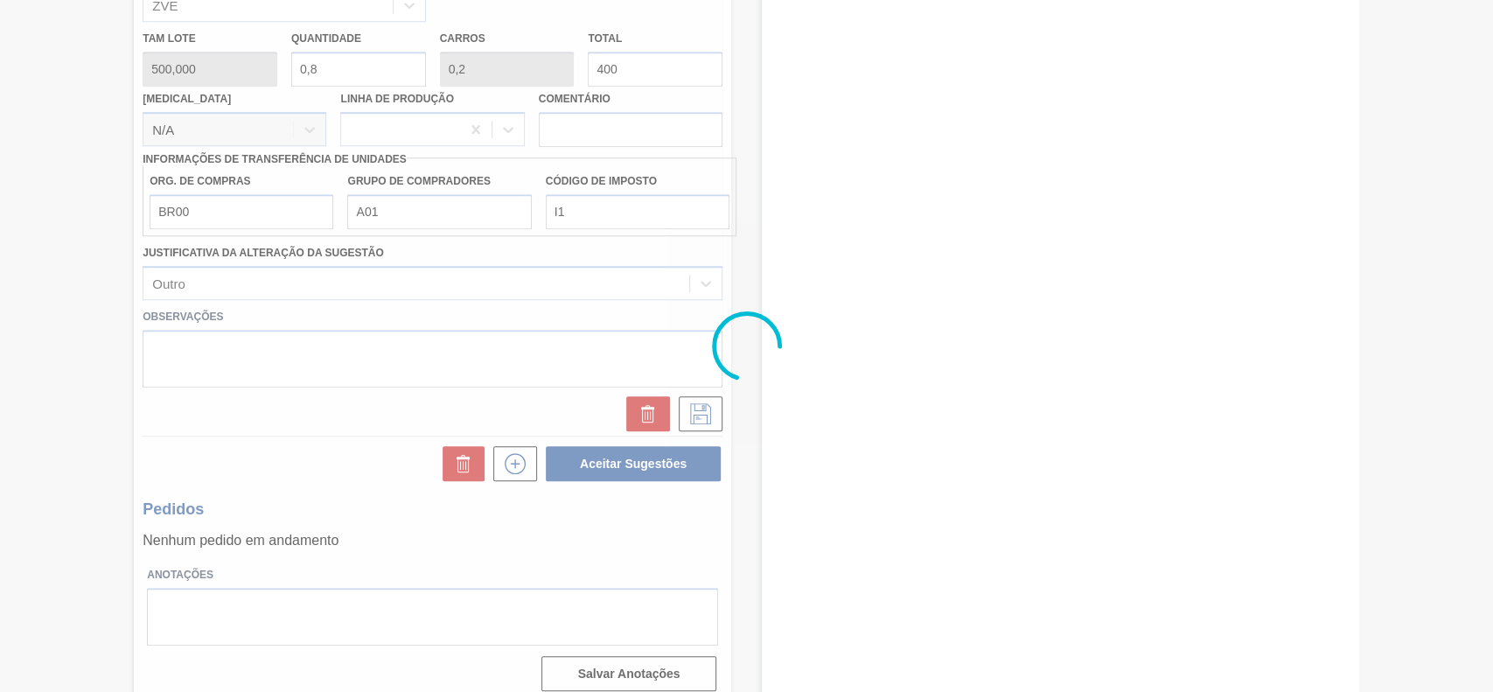
scroll to position [71, 0]
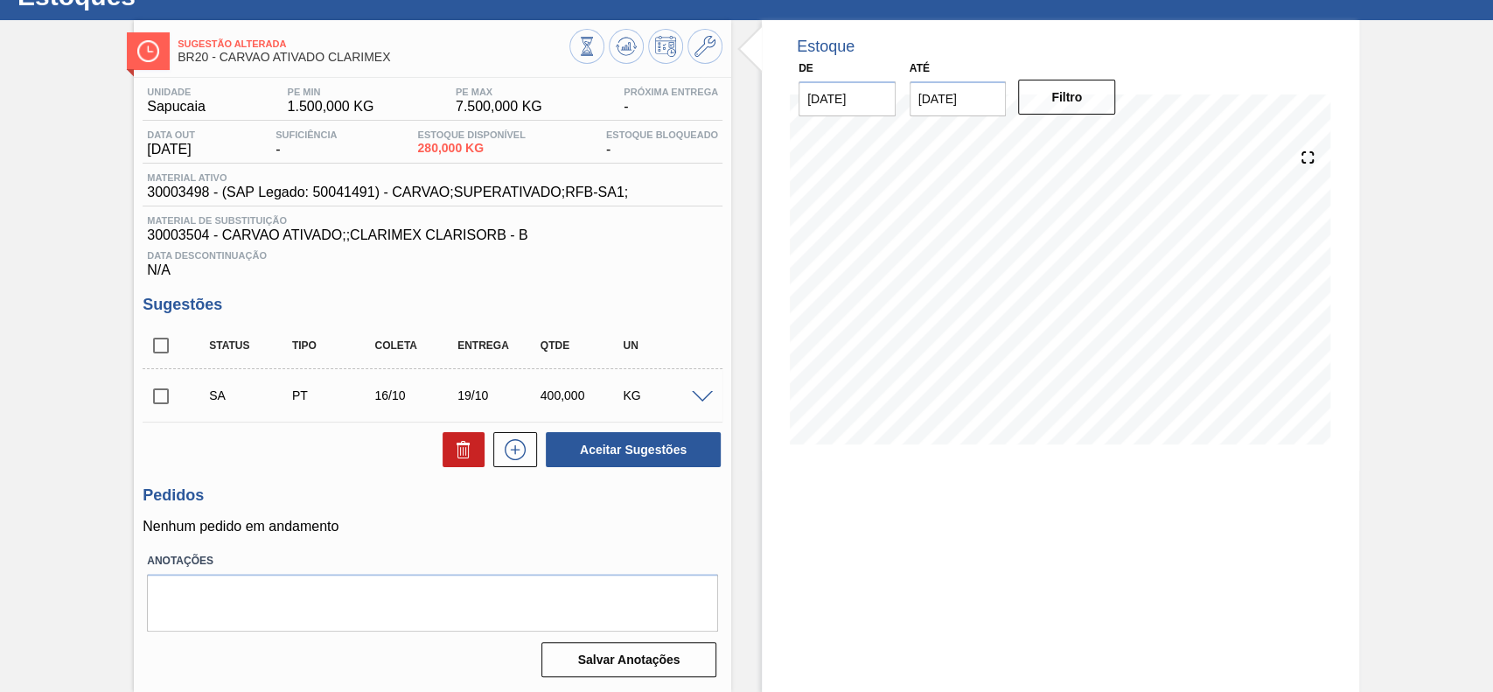
click at [156, 398] on input "checkbox" at bounding box center [161, 396] width 37 height 37
click at [569, 440] on button "Aceitar Sugestões" at bounding box center [633, 449] width 175 height 35
checkbox input "false"
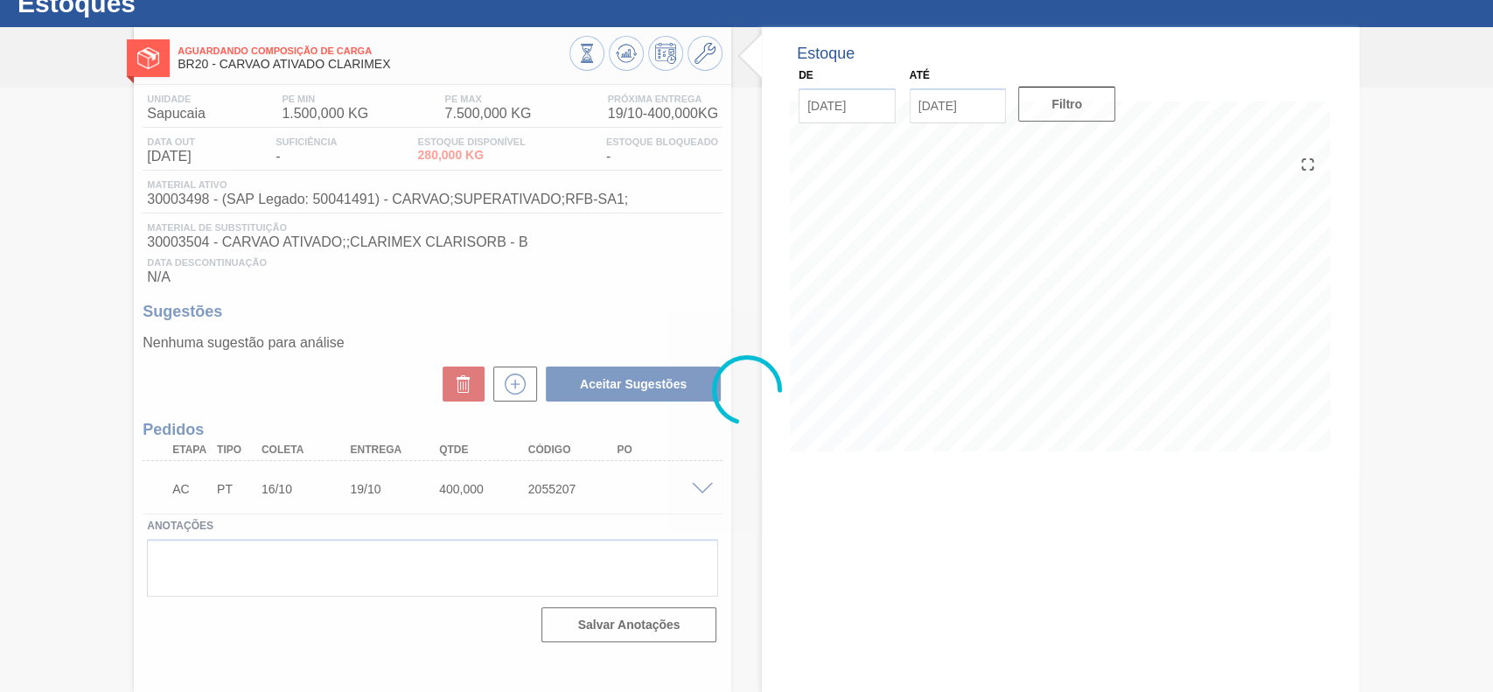
scroll to position [60, 0]
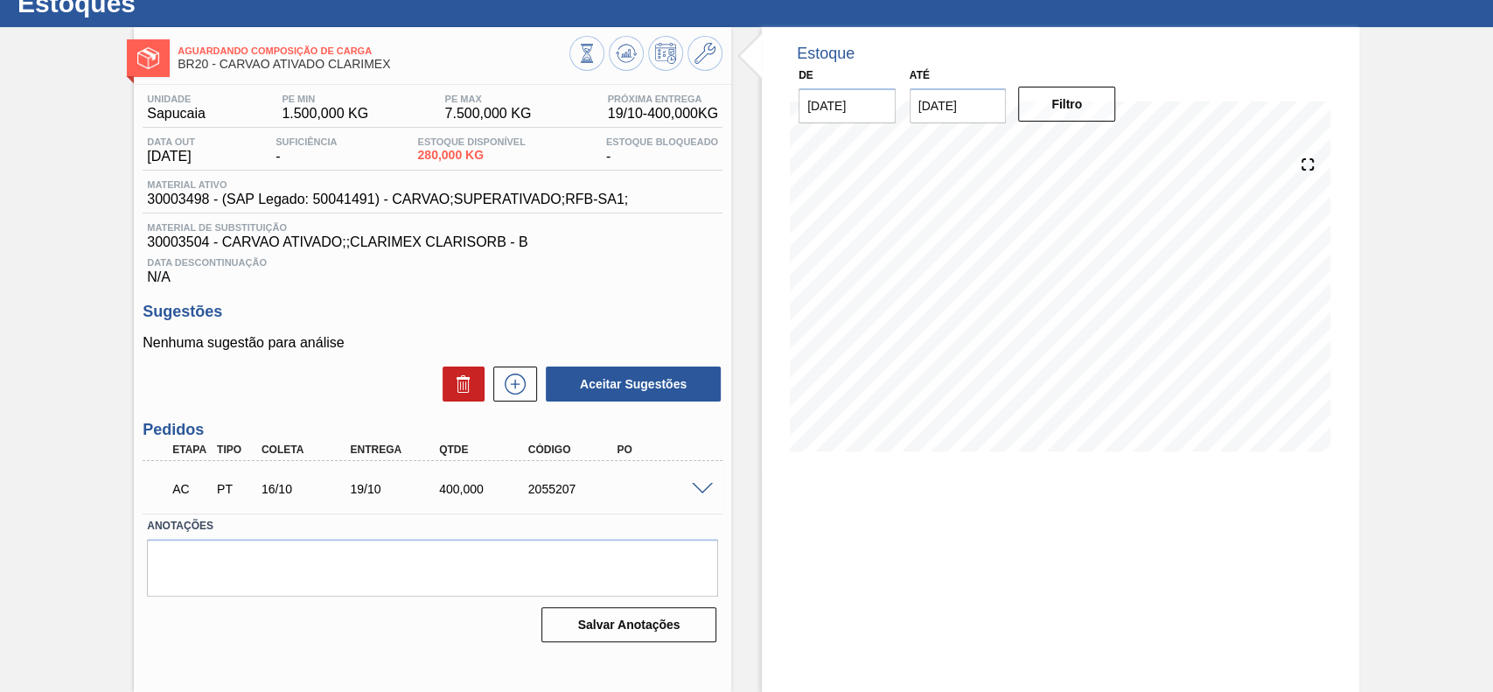
click at [703, 494] on span at bounding box center [702, 489] width 21 height 13
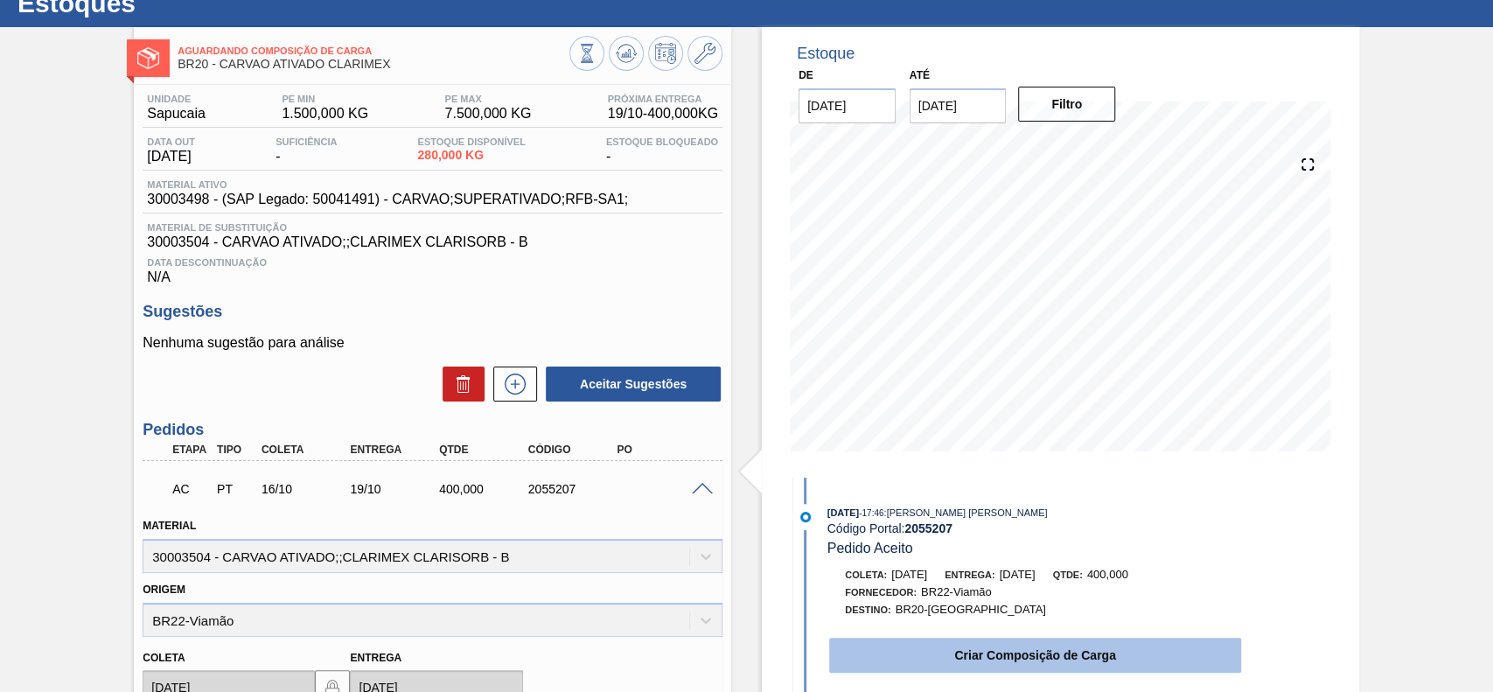
click at [1047, 673] on button "Criar Composição de Carga" at bounding box center [1035, 655] width 412 height 35
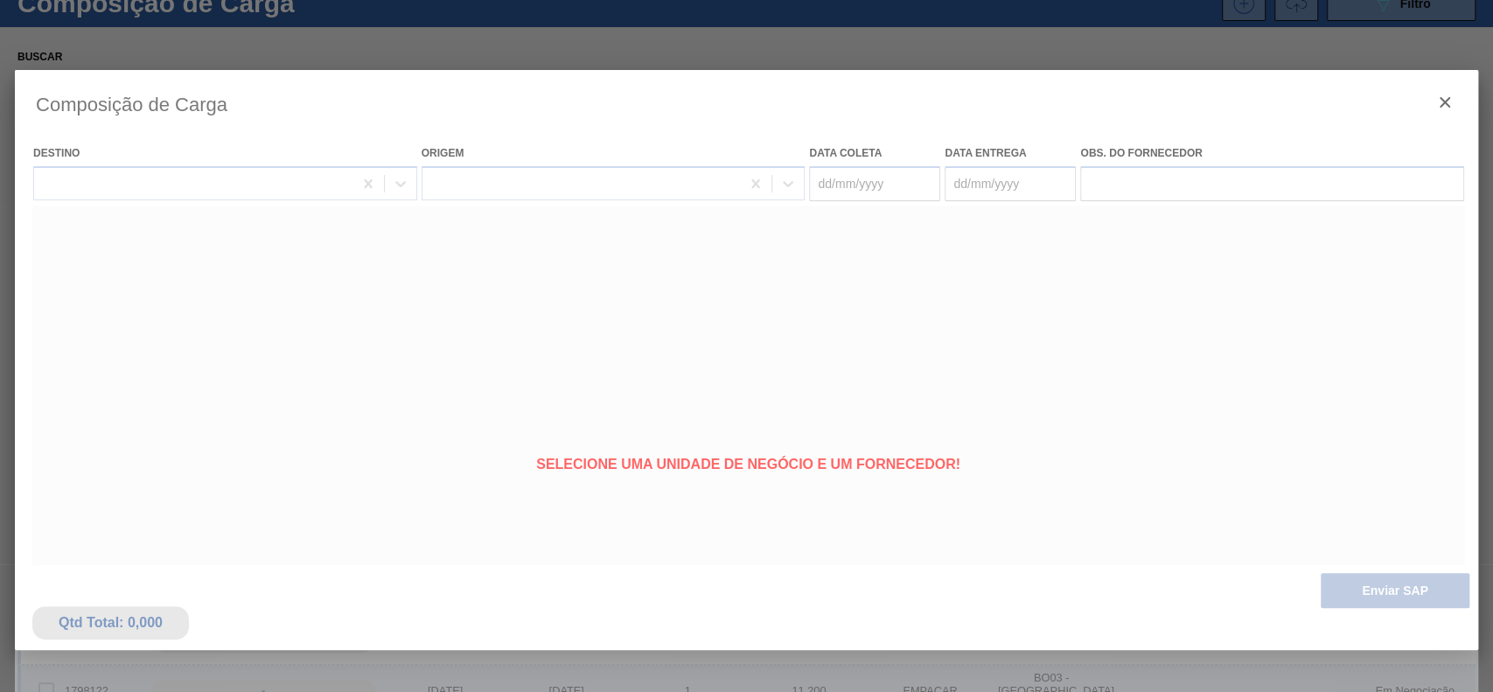
type coleta "[DATE]"
type Entrega "[DATE]"
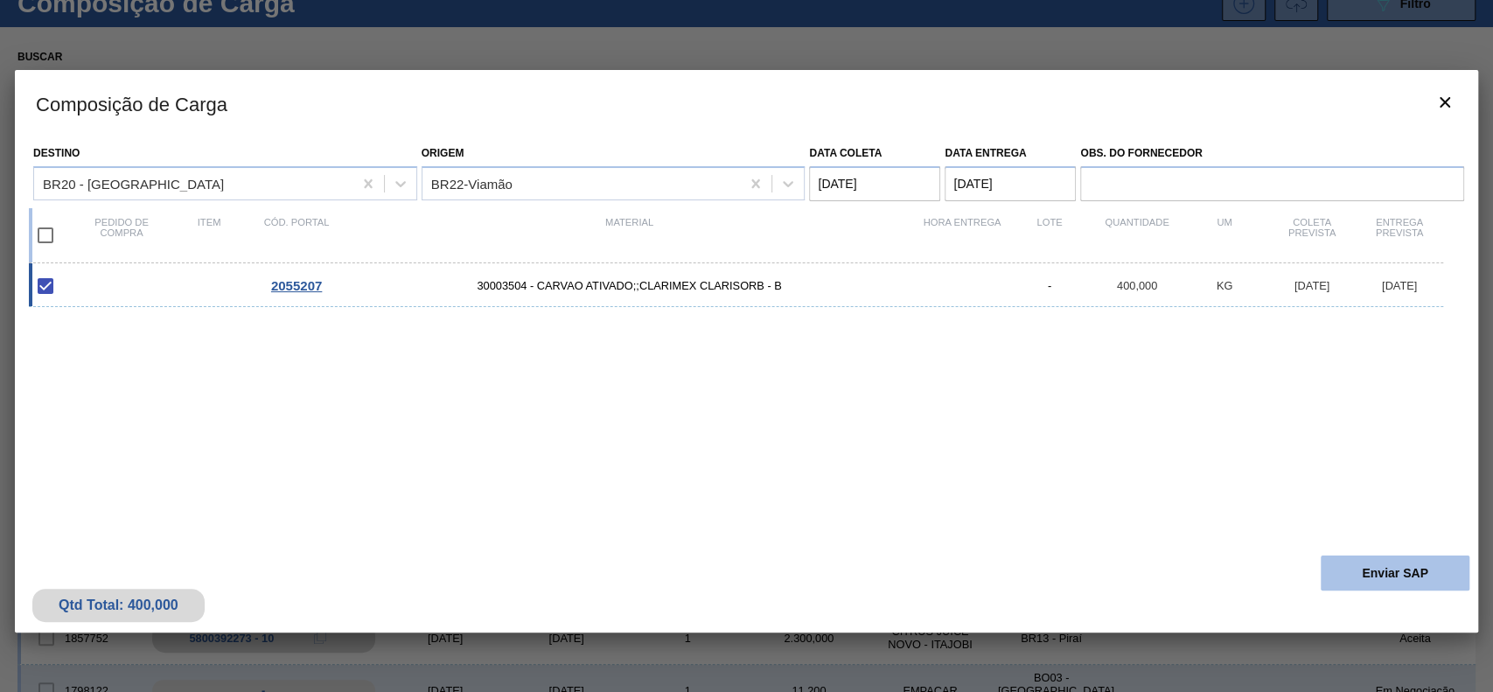
click at [1363, 581] on button "Enviar SAP" at bounding box center [1395, 572] width 149 height 35
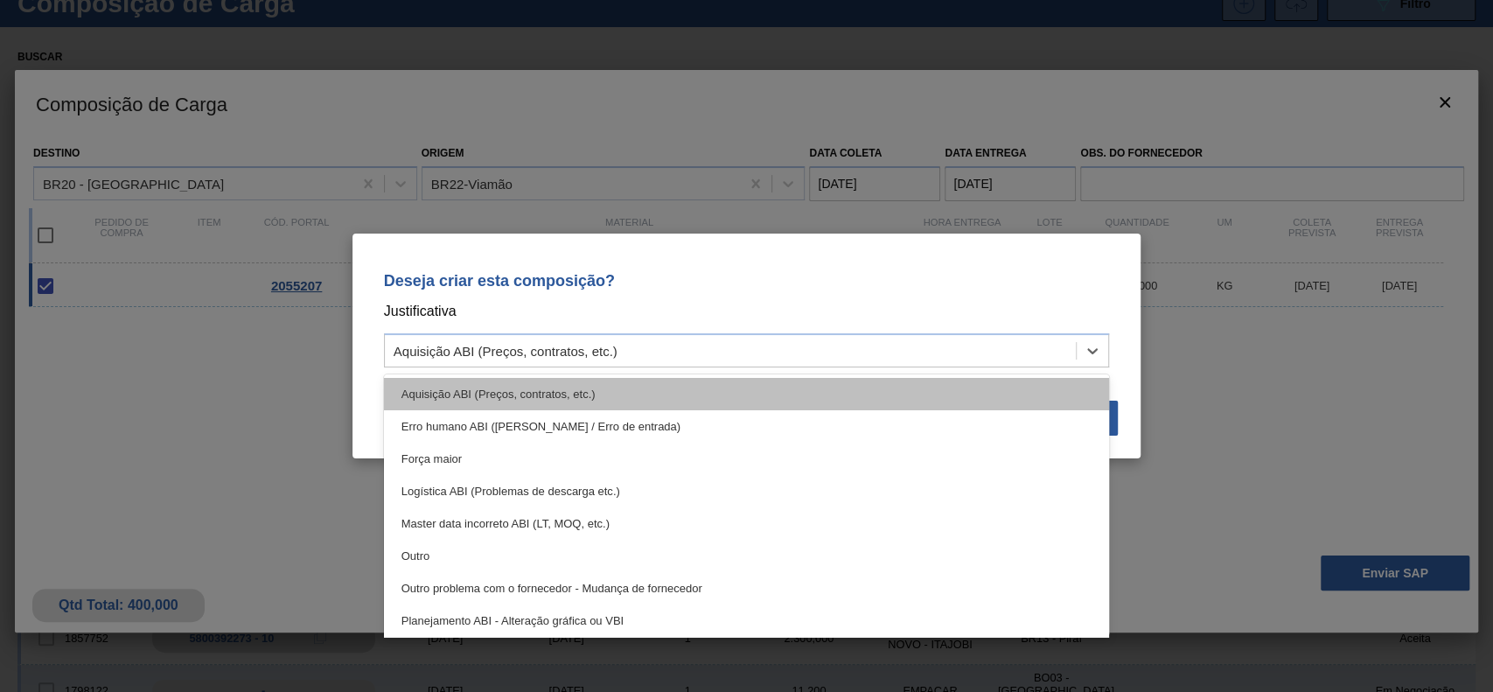
drag, startPoint x: 575, startPoint y: 351, endPoint x: 555, endPoint y: 399, distance: 52.1
click at [574, 351] on div "Aquisição ABI (Preços, contratos, etc.)" at bounding box center [506, 351] width 224 height 15
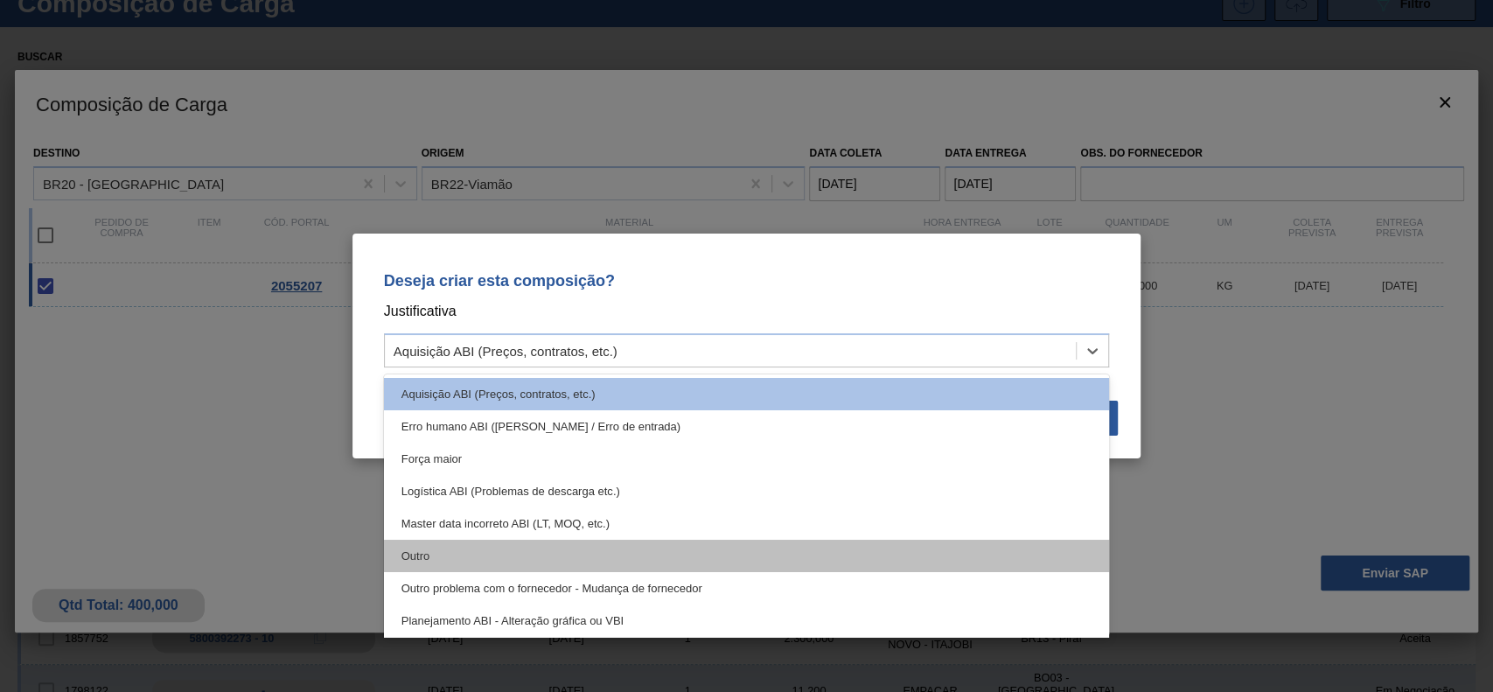
click at [528, 543] on div "Outro" at bounding box center [747, 556] width 726 height 32
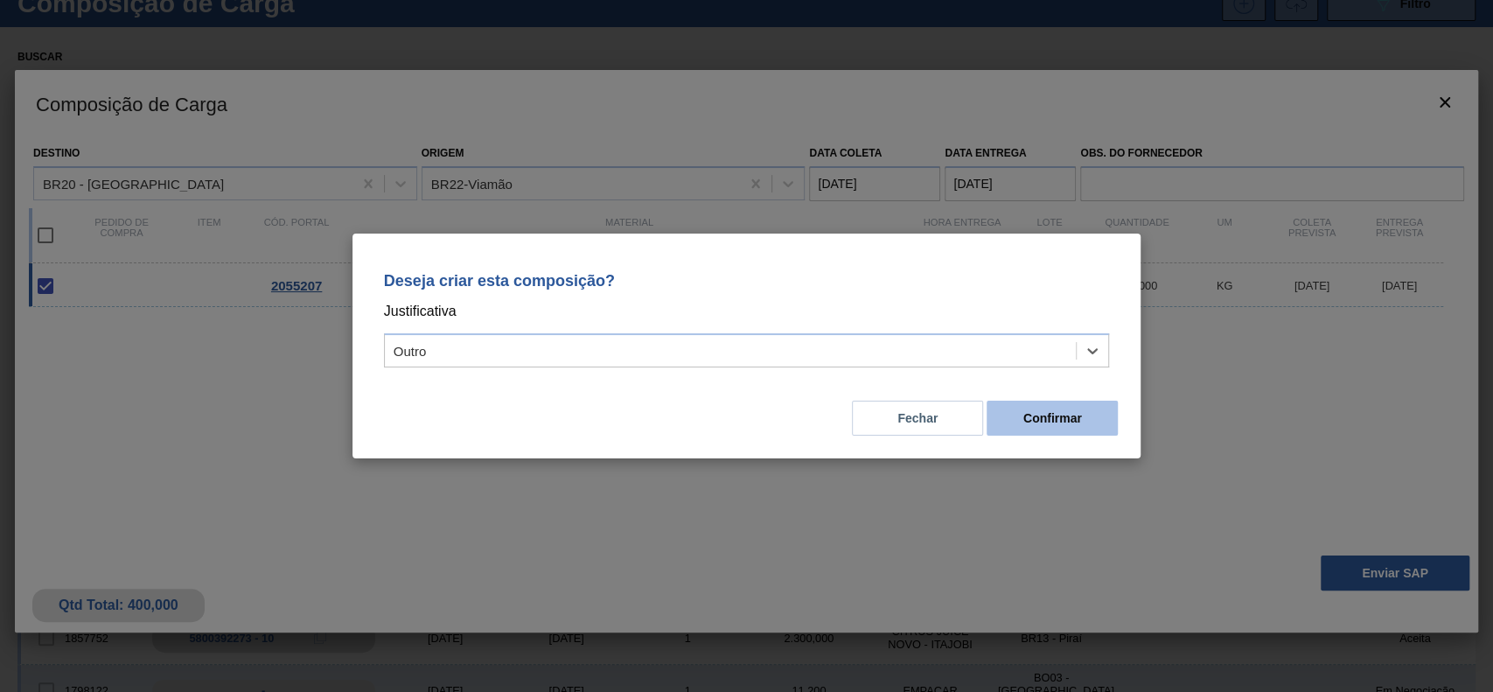
click at [1059, 424] on button "Confirmar" at bounding box center [1052, 418] width 131 height 35
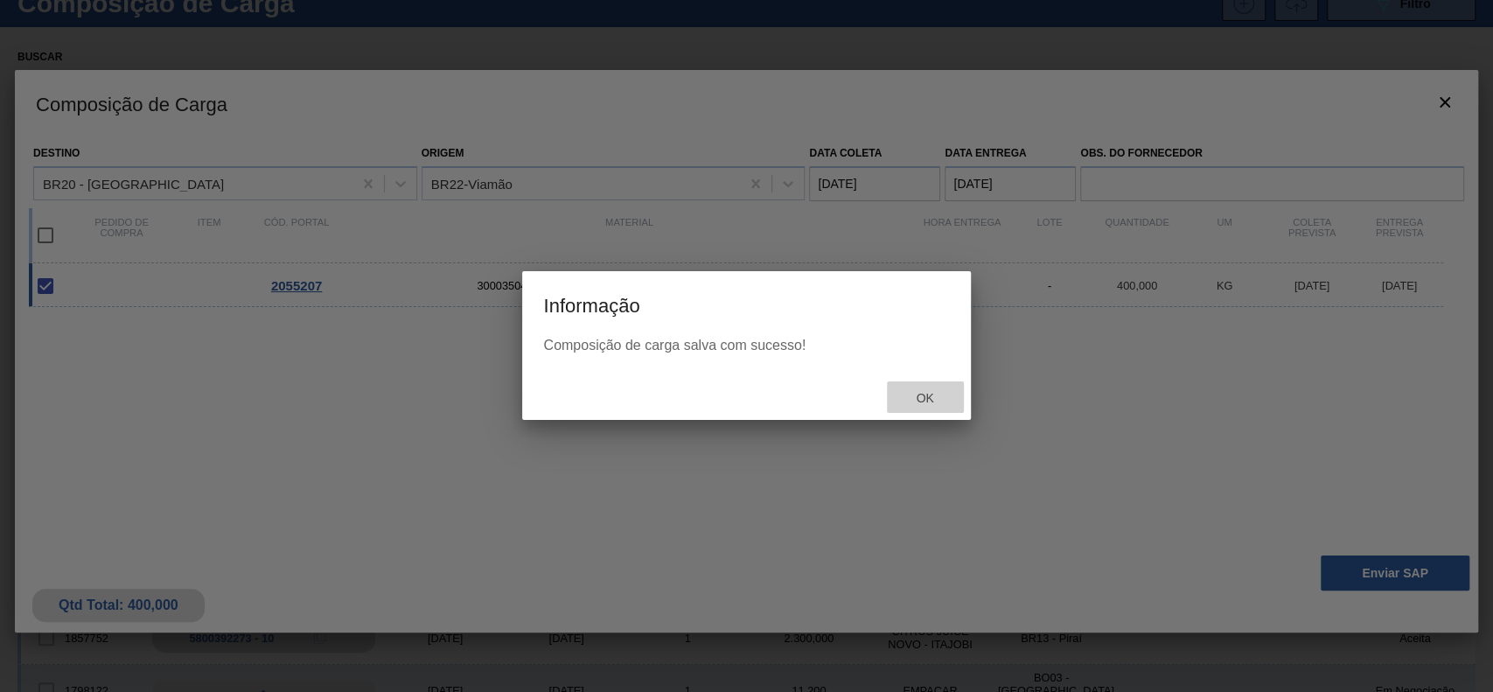
click at [943, 388] on div "Ok" at bounding box center [925, 397] width 77 height 32
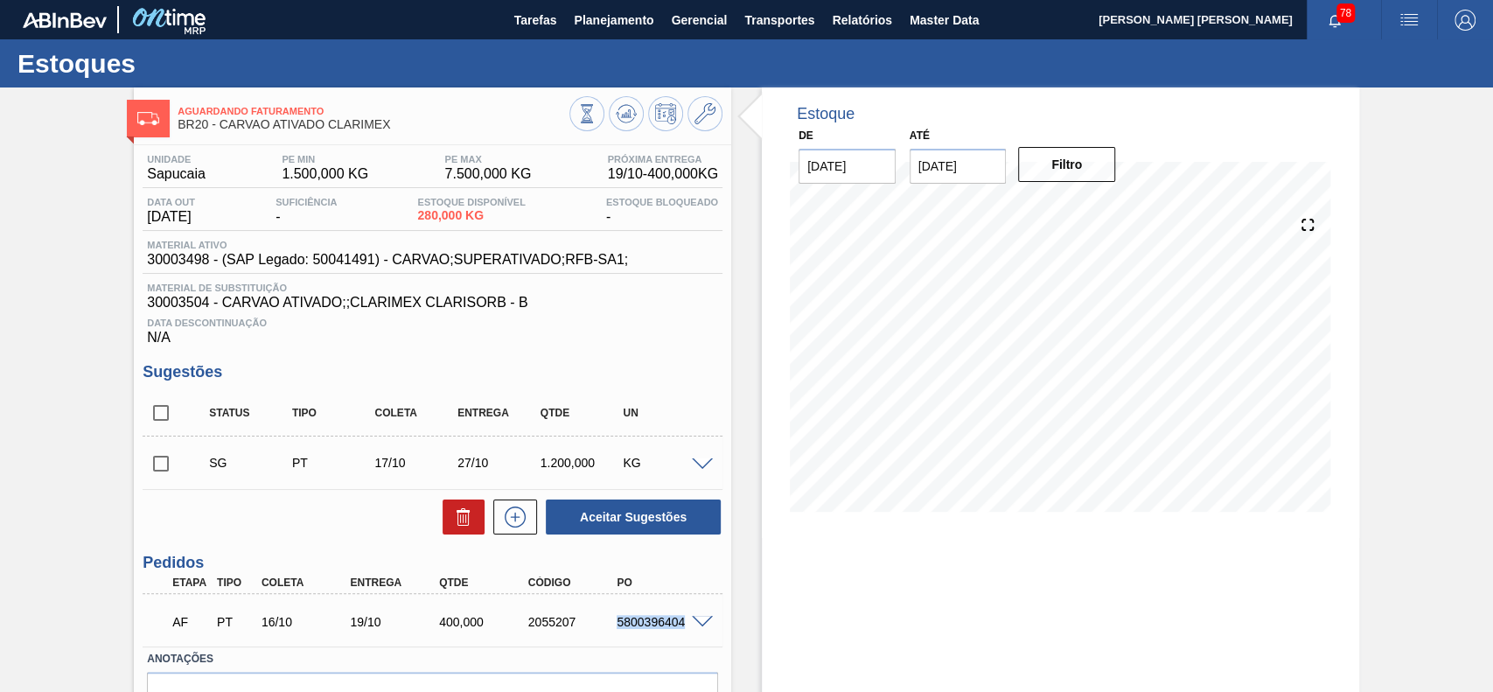
drag, startPoint x: 611, startPoint y: 622, endPoint x: 688, endPoint y: 630, distance: 77.4
click at [688, 629] on div "5800396404" at bounding box center [649, 622] width 89 height 14
copy div "5800396404"
